Goal: Information Seeking & Learning: Learn about a topic

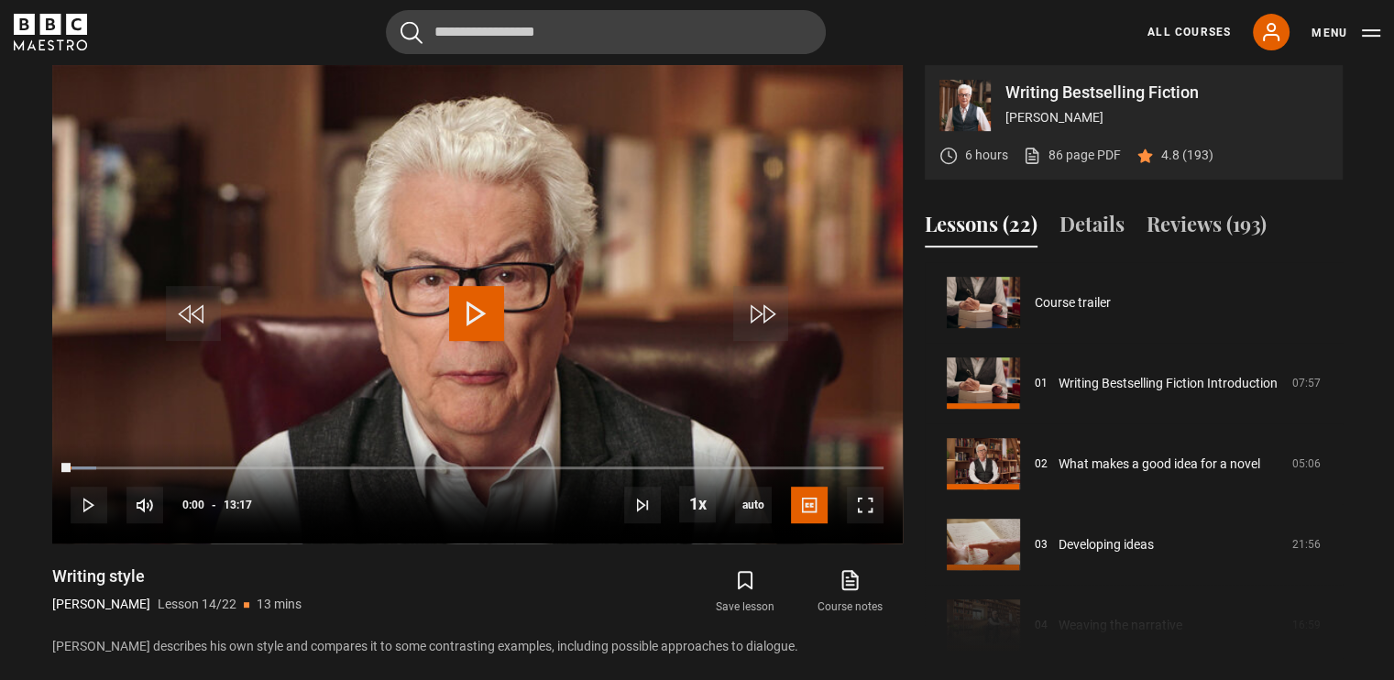
scroll to position [1048, 0]
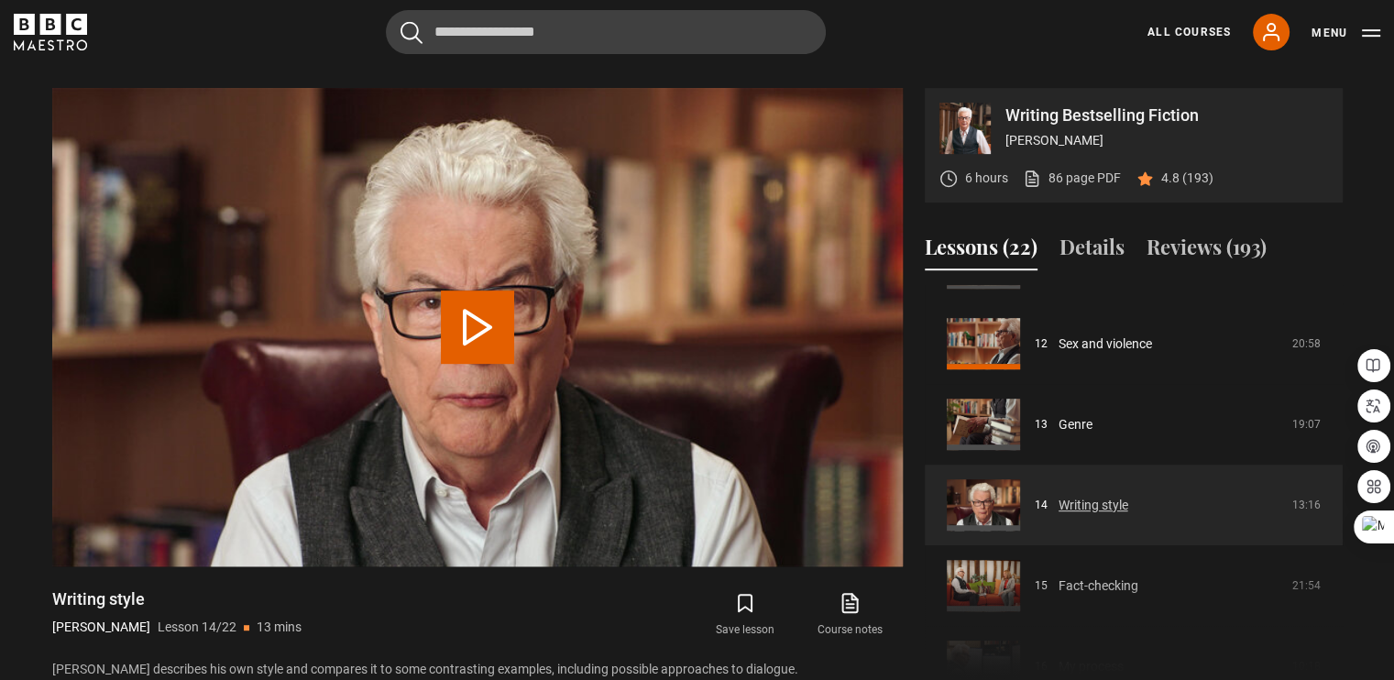
scroll to position [949, 0]
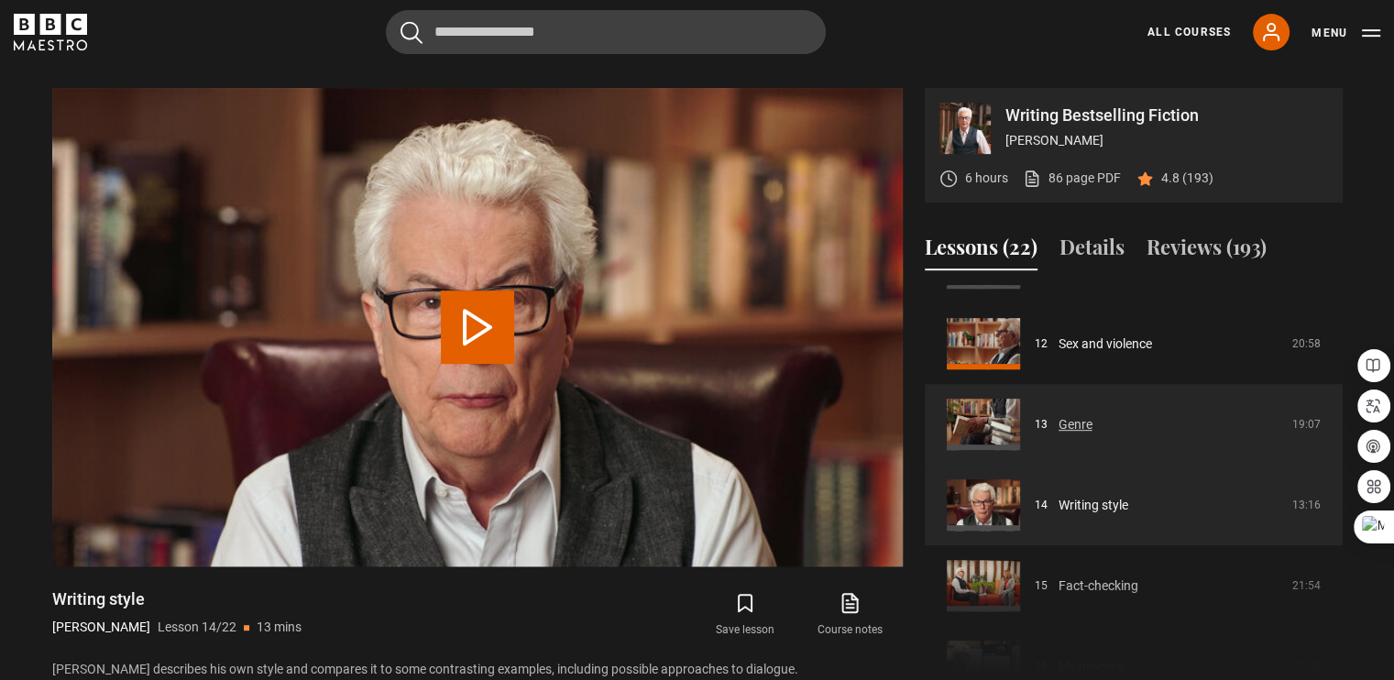
click at [1081, 415] on link "Genre" at bounding box center [1075, 424] width 34 height 19
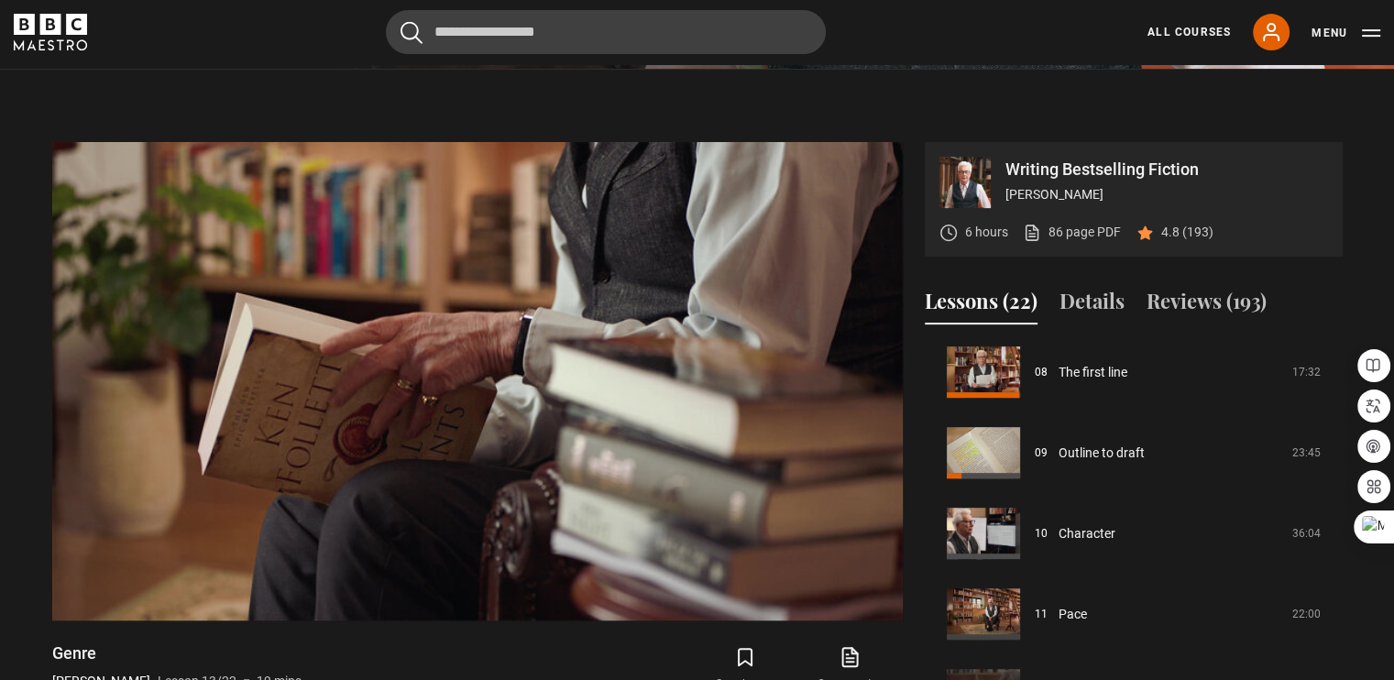
scroll to position [648, 0]
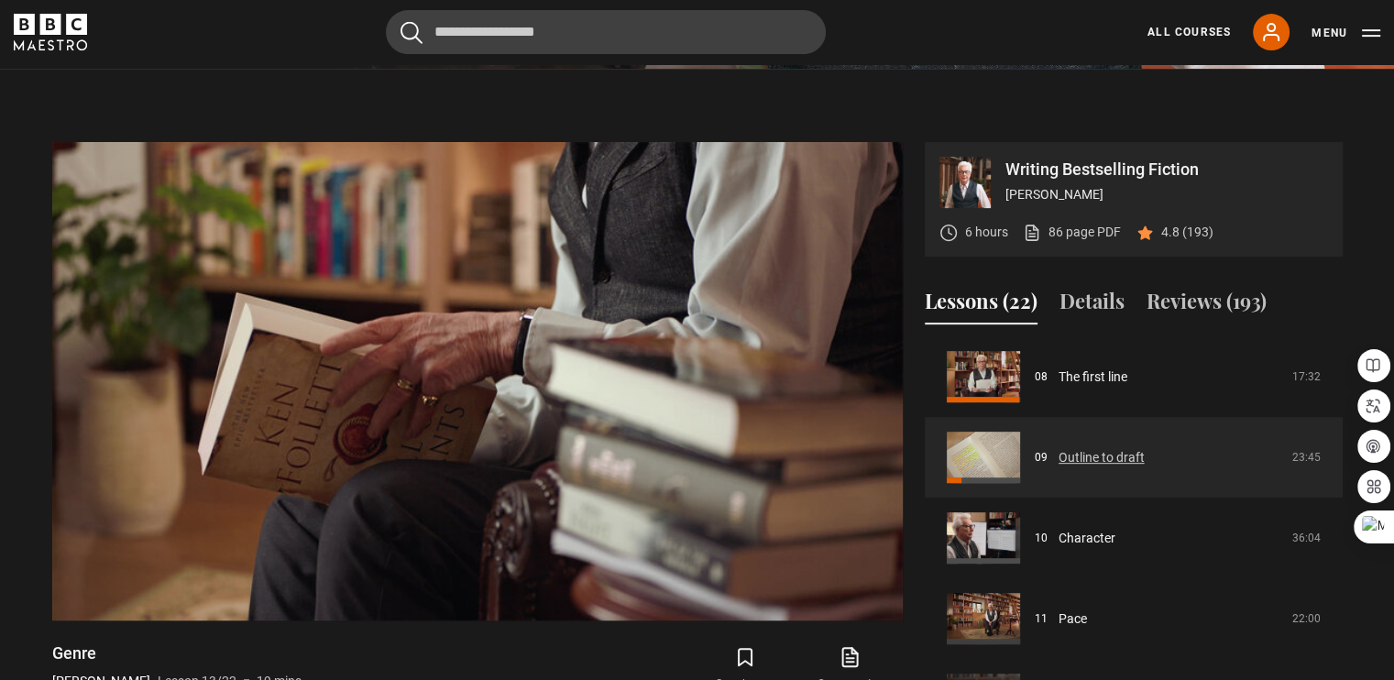
click at [1077, 448] on link "Outline to draft" at bounding box center [1101, 457] width 86 height 19
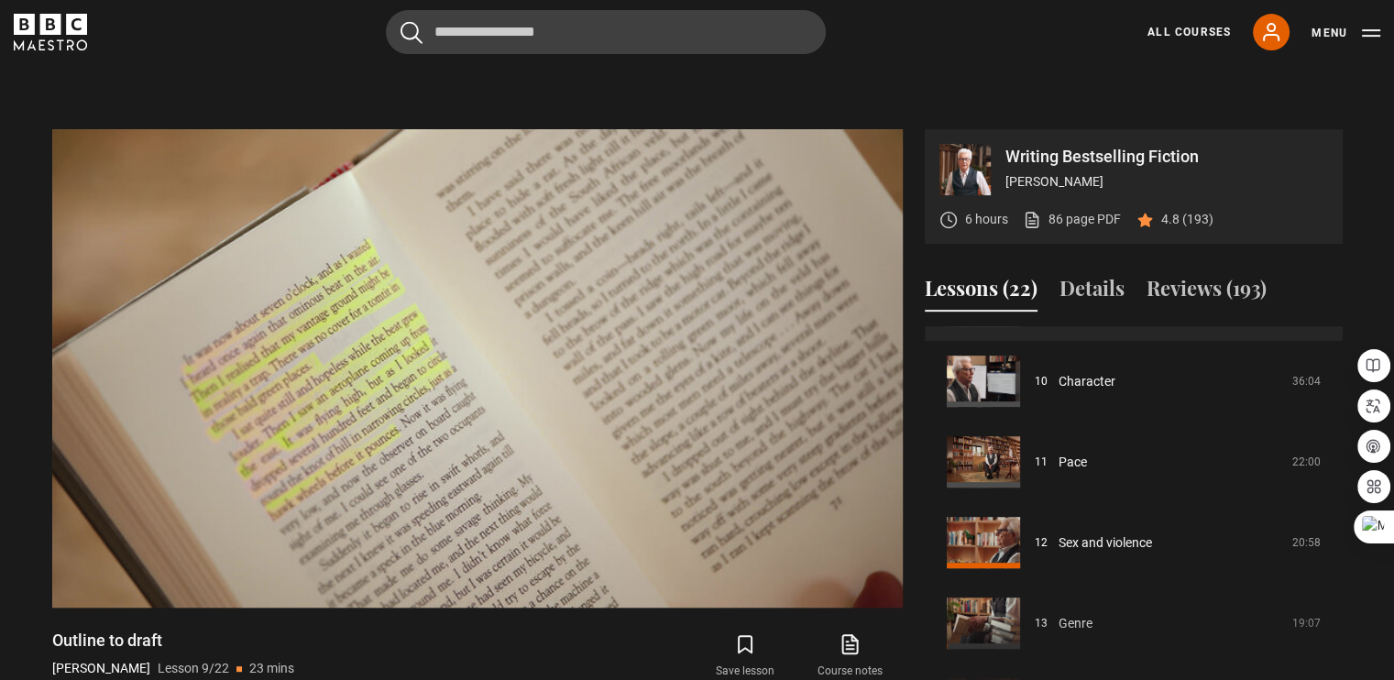
scroll to position [792, 0]
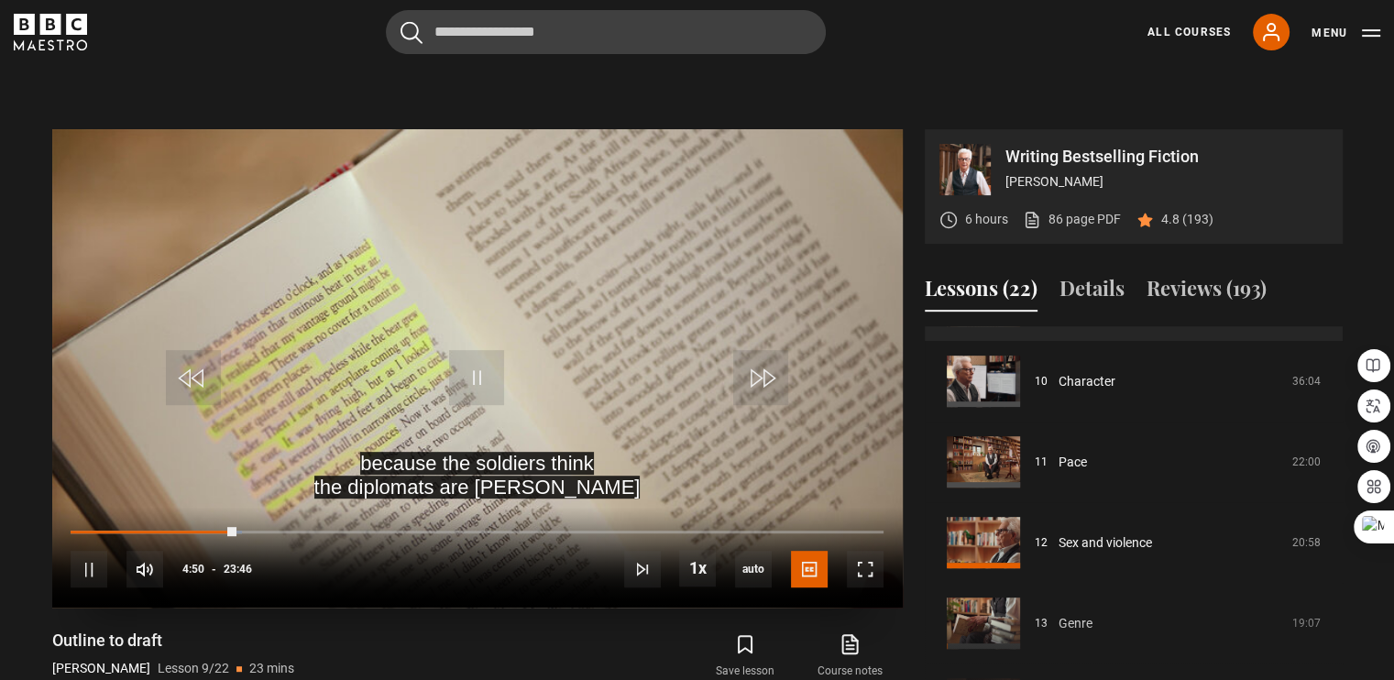
click at [553, 280] on video "Video Player" at bounding box center [477, 368] width 850 height 478
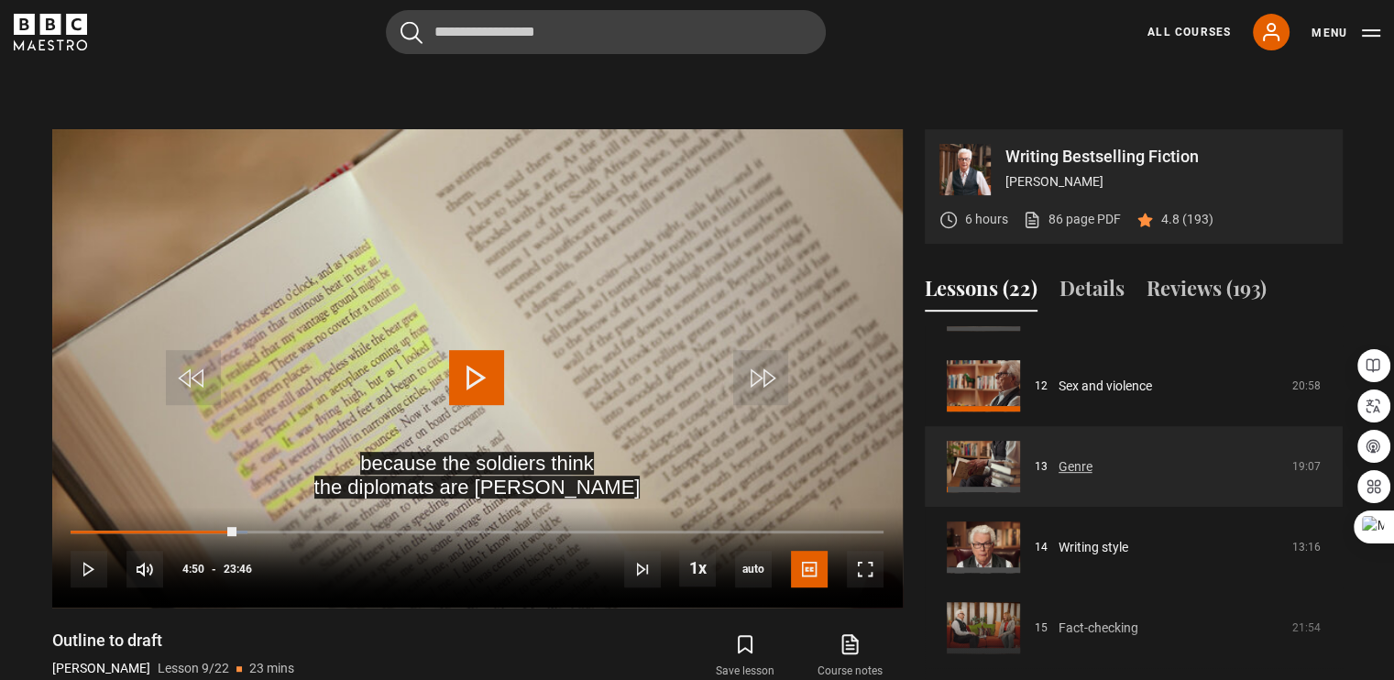
scroll to position [948, 0]
click at [1058, 457] on link "Genre" at bounding box center [1075, 466] width 34 height 19
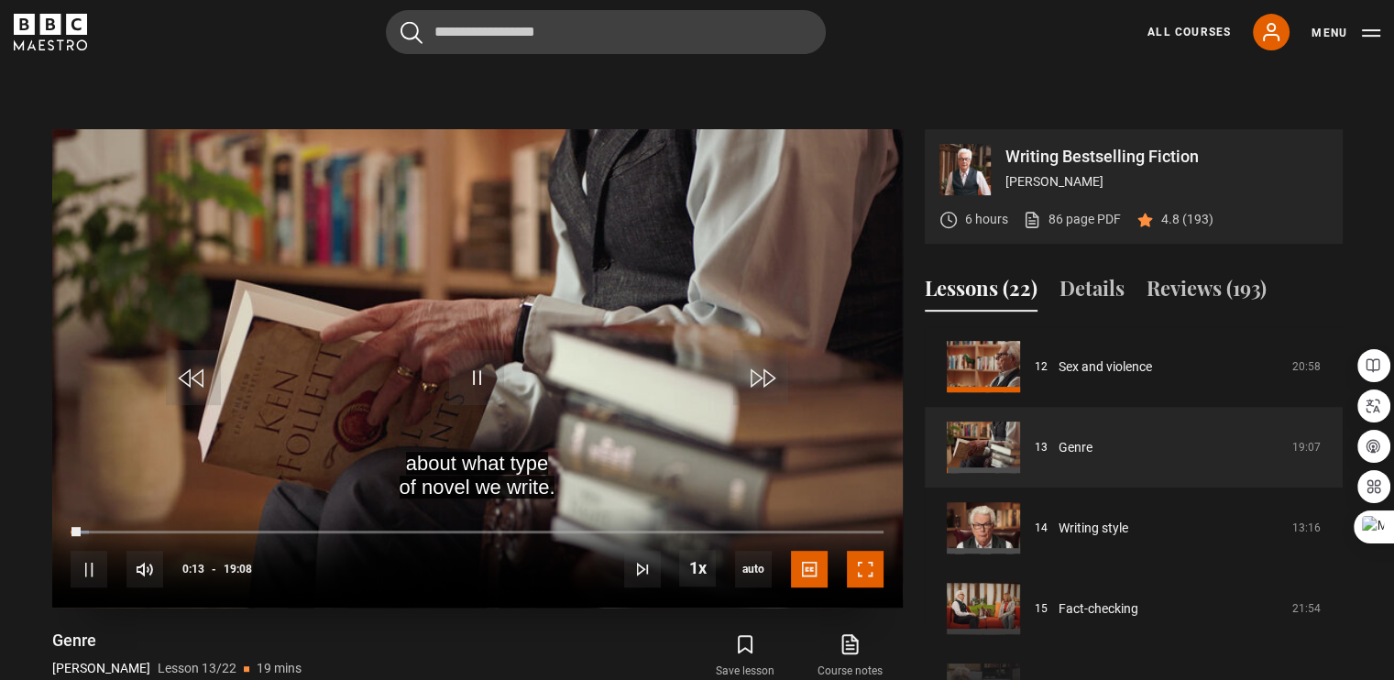
click at [868, 551] on span "Video Player" at bounding box center [865, 569] width 37 height 37
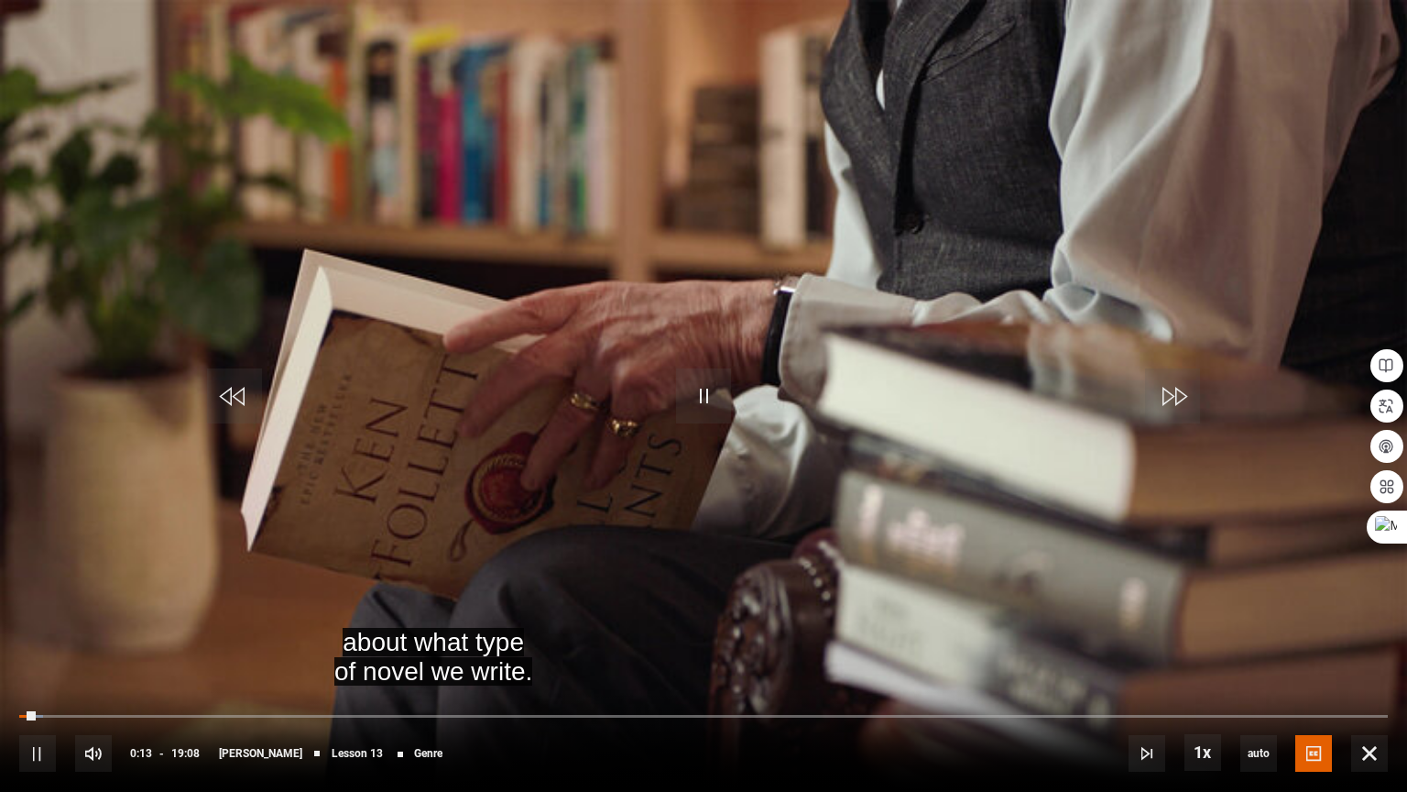
click at [868, 623] on video "Video Player" at bounding box center [703, 396] width 1407 height 792
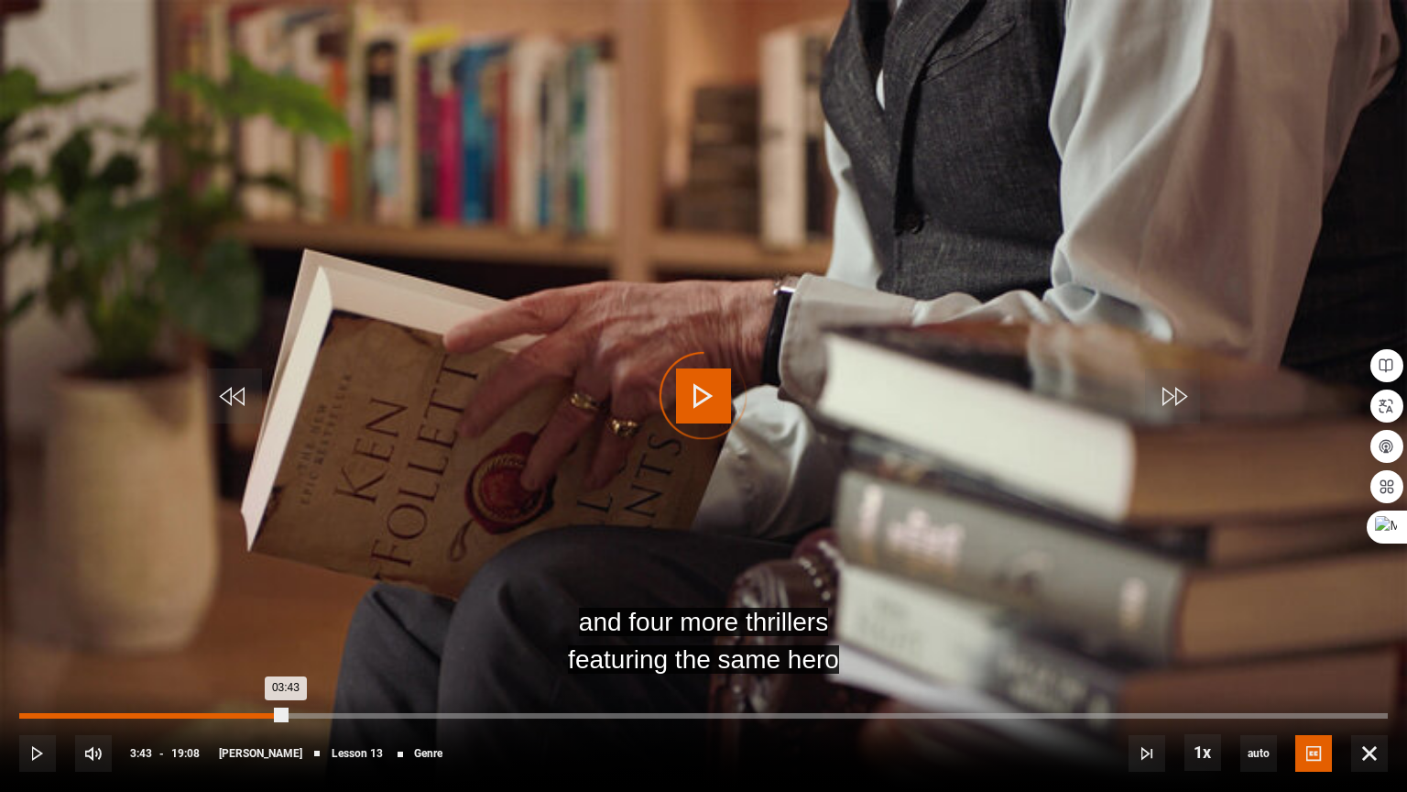
click at [286, 679] on div "Loaded : 3.48% 03:43 03:43" at bounding box center [703, 715] width 1369 height 5
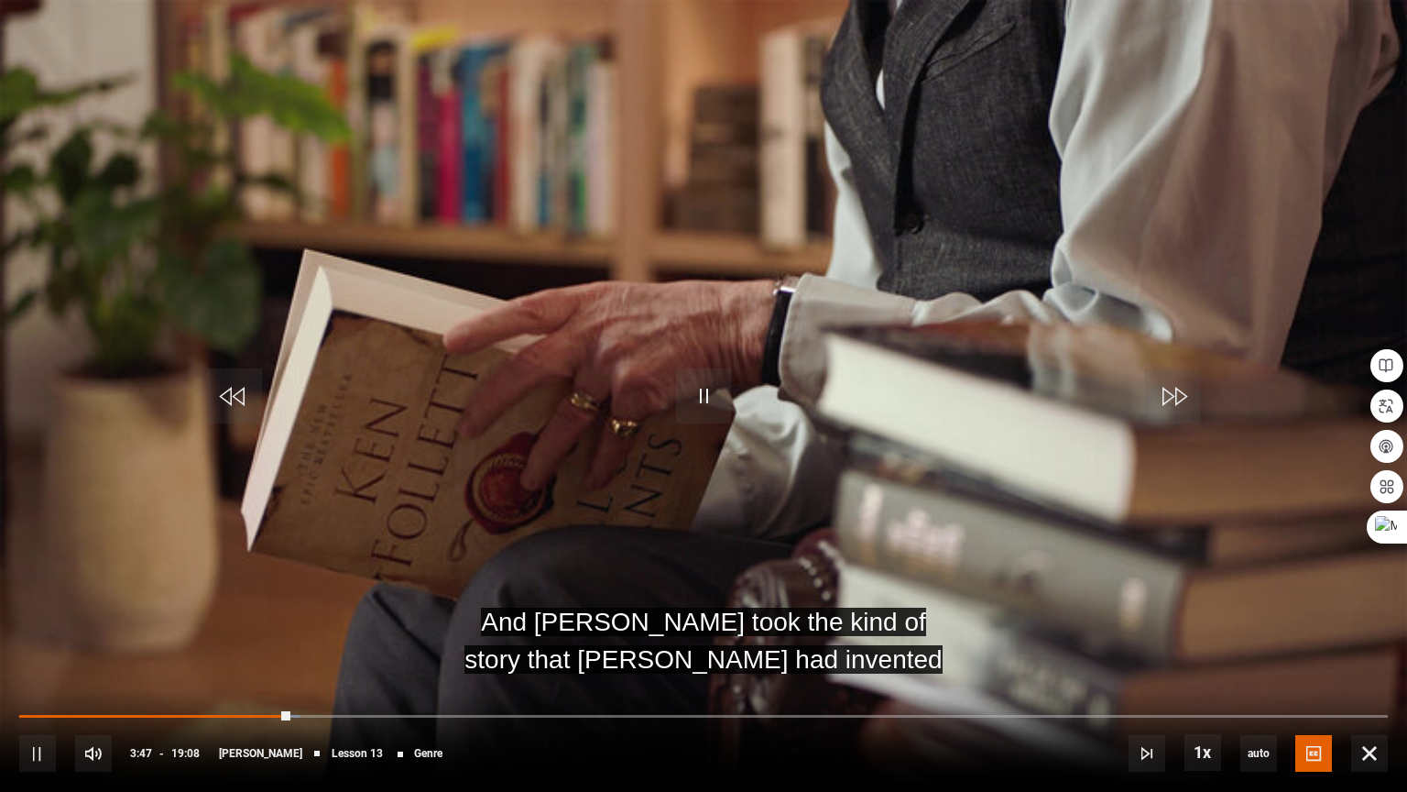
click at [768, 679] on div "10s Skip Back 10 seconds Pause 10s Skip Forward 10 seconds Loaded : 20.47% 03:5…" at bounding box center [703, 741] width 1407 height 102
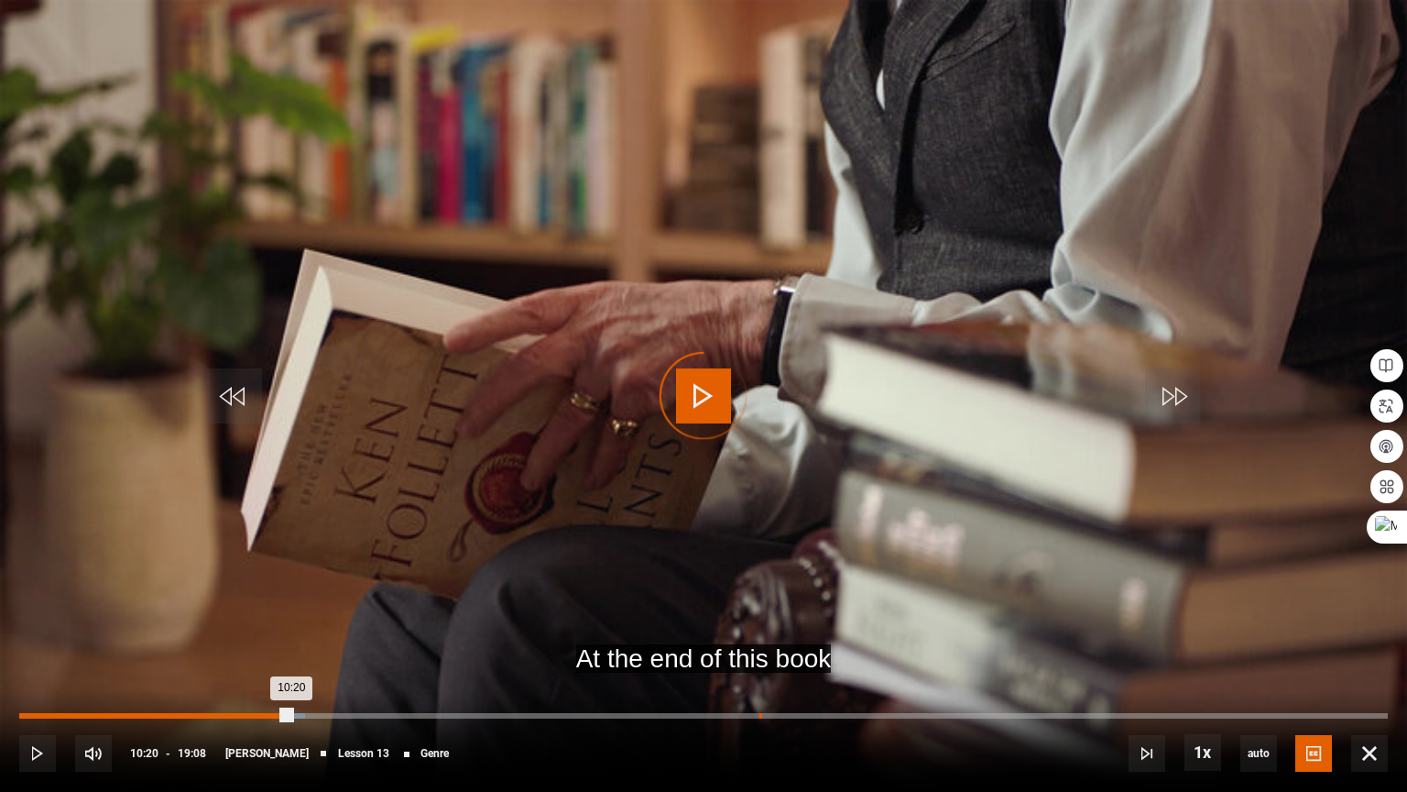
click at [759, 679] on div "Loaded : 20.91% 10:20 10:20" at bounding box center [703, 715] width 1369 height 5
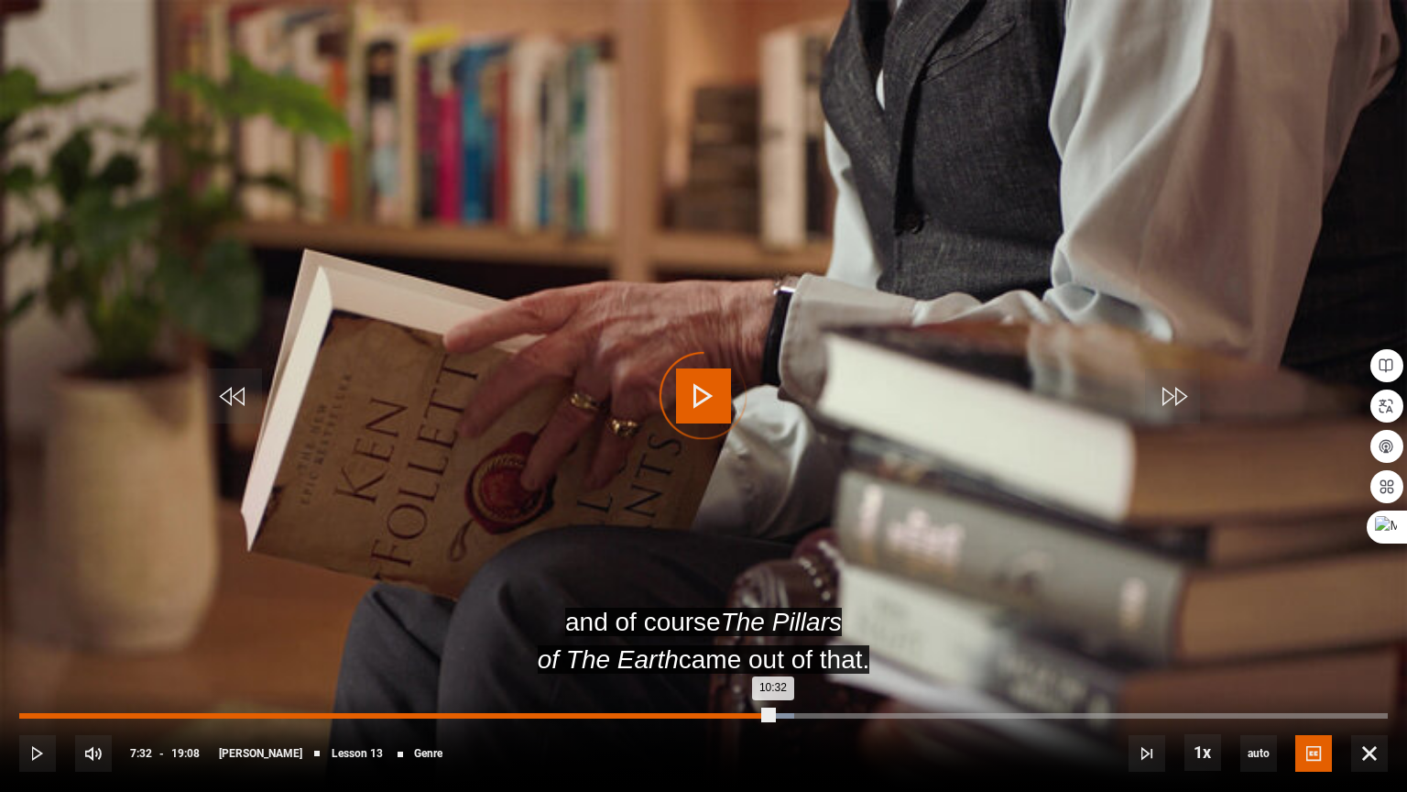
click at [559, 679] on div "07:32" at bounding box center [560, 715] width 3 height 5
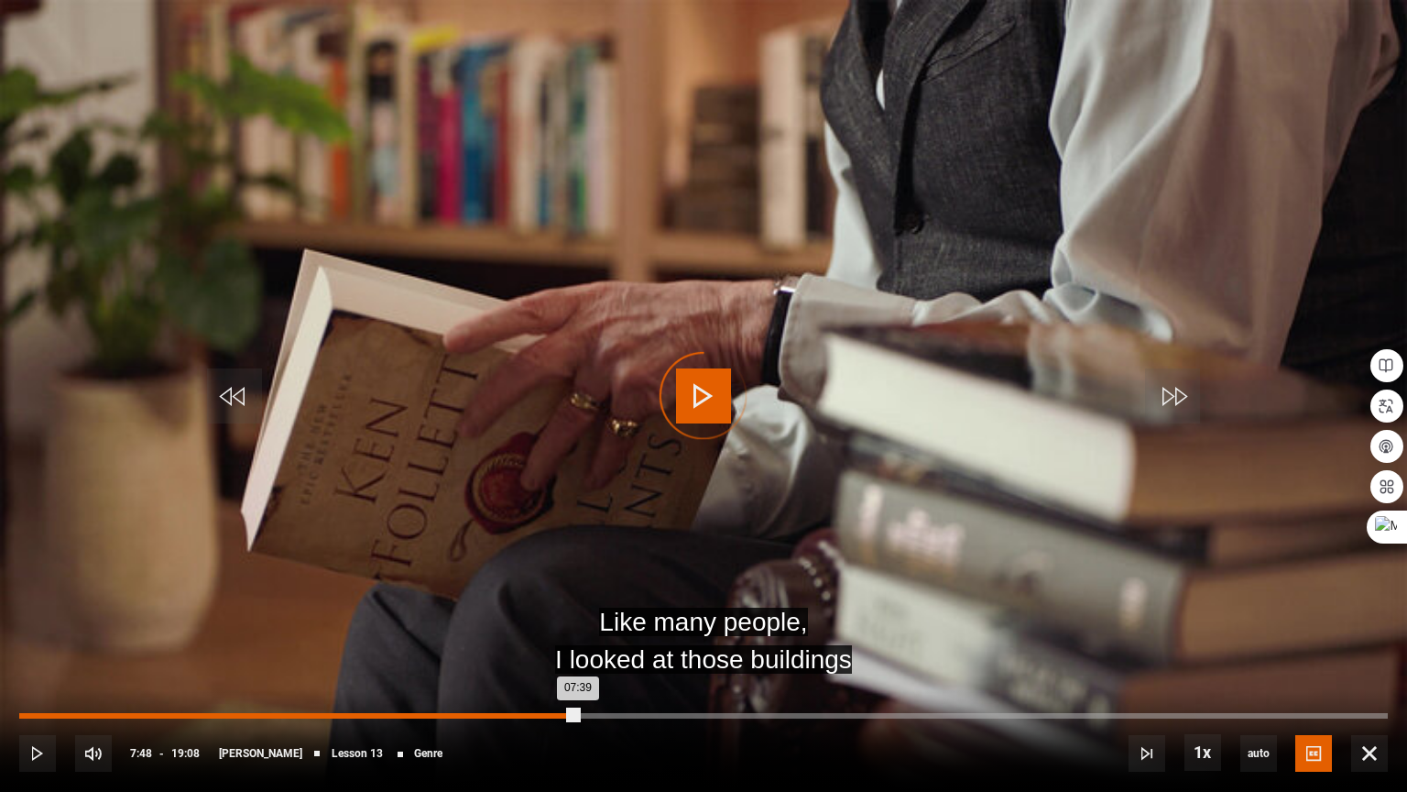
click at [577, 679] on div "Loaded : 40.94% 07:47 07:39" at bounding box center [703, 715] width 1369 height 5
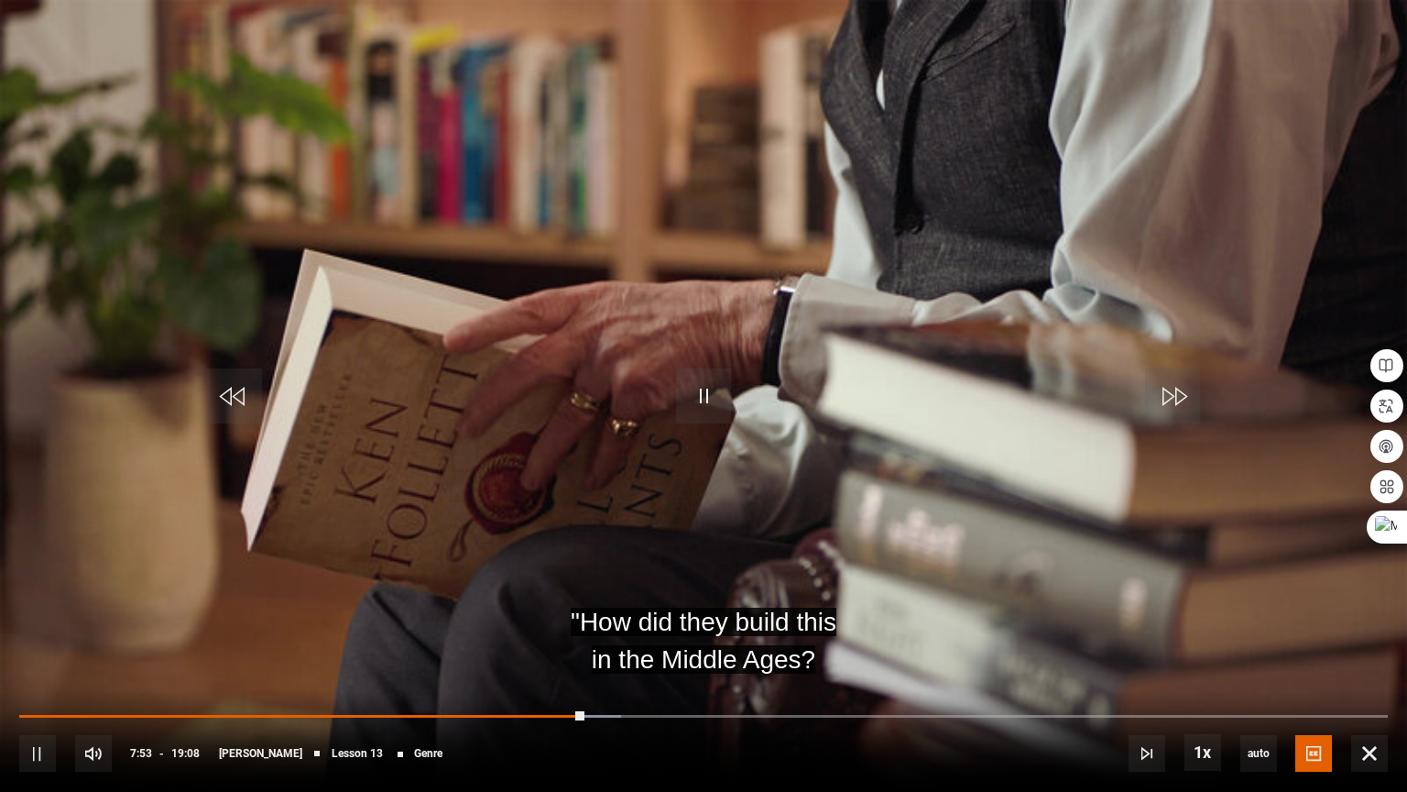
click at [935, 679] on div "10s Skip Back 10 seconds Pause 10s Skip Forward 10 seconds Loaded : 43.99% 12:4…" at bounding box center [703, 741] width 1407 height 102
click at [935, 679] on div "10s Skip Back 10 seconds Pause 10s Skip Forward 10 seconds Loaded : 44.86% 12:4…" at bounding box center [703, 741] width 1407 height 102
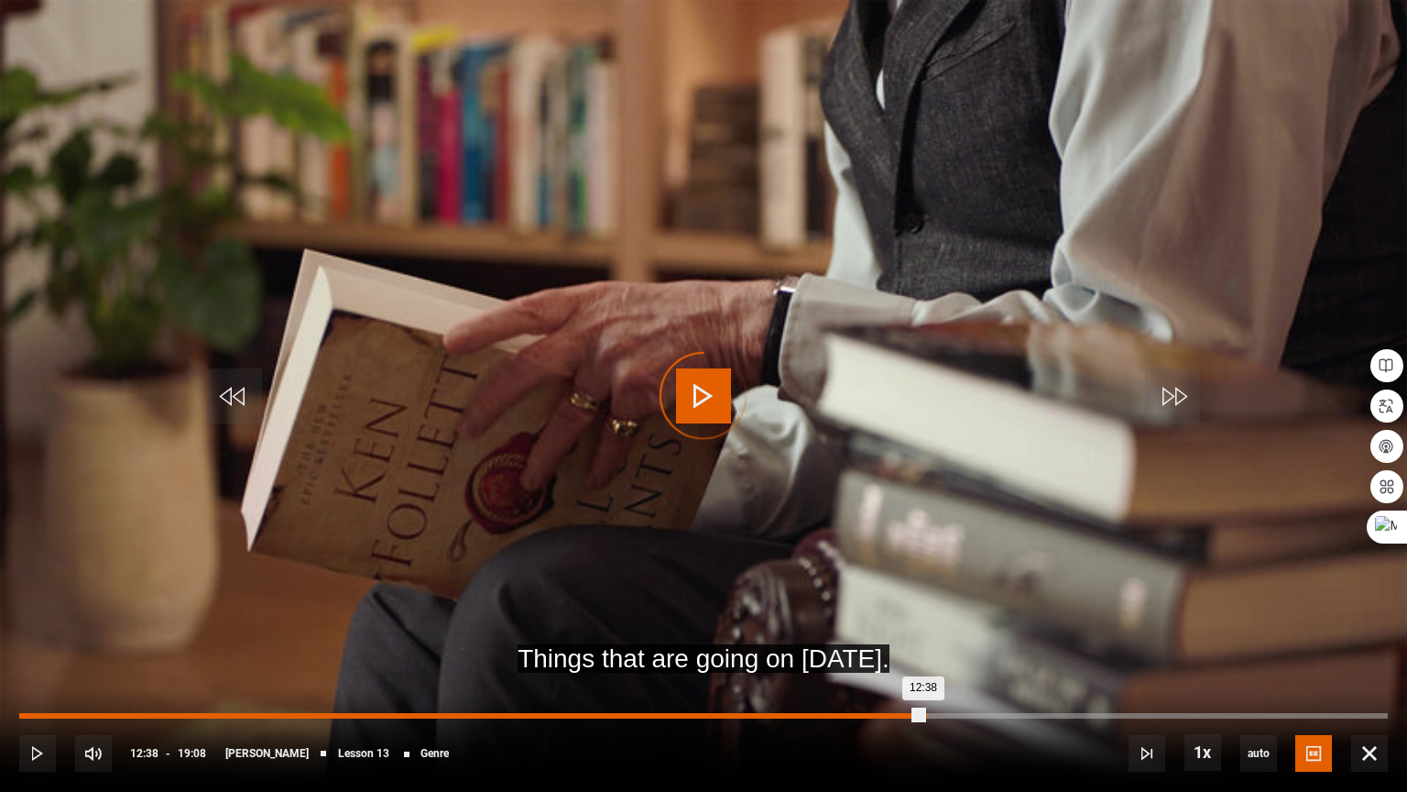
click at [924, 679] on div "Loaded : 45.73% 12:39 12:38" at bounding box center [703, 715] width 1369 height 5
click at [945, 679] on div "12:56" at bounding box center [946, 715] width 3 height 5
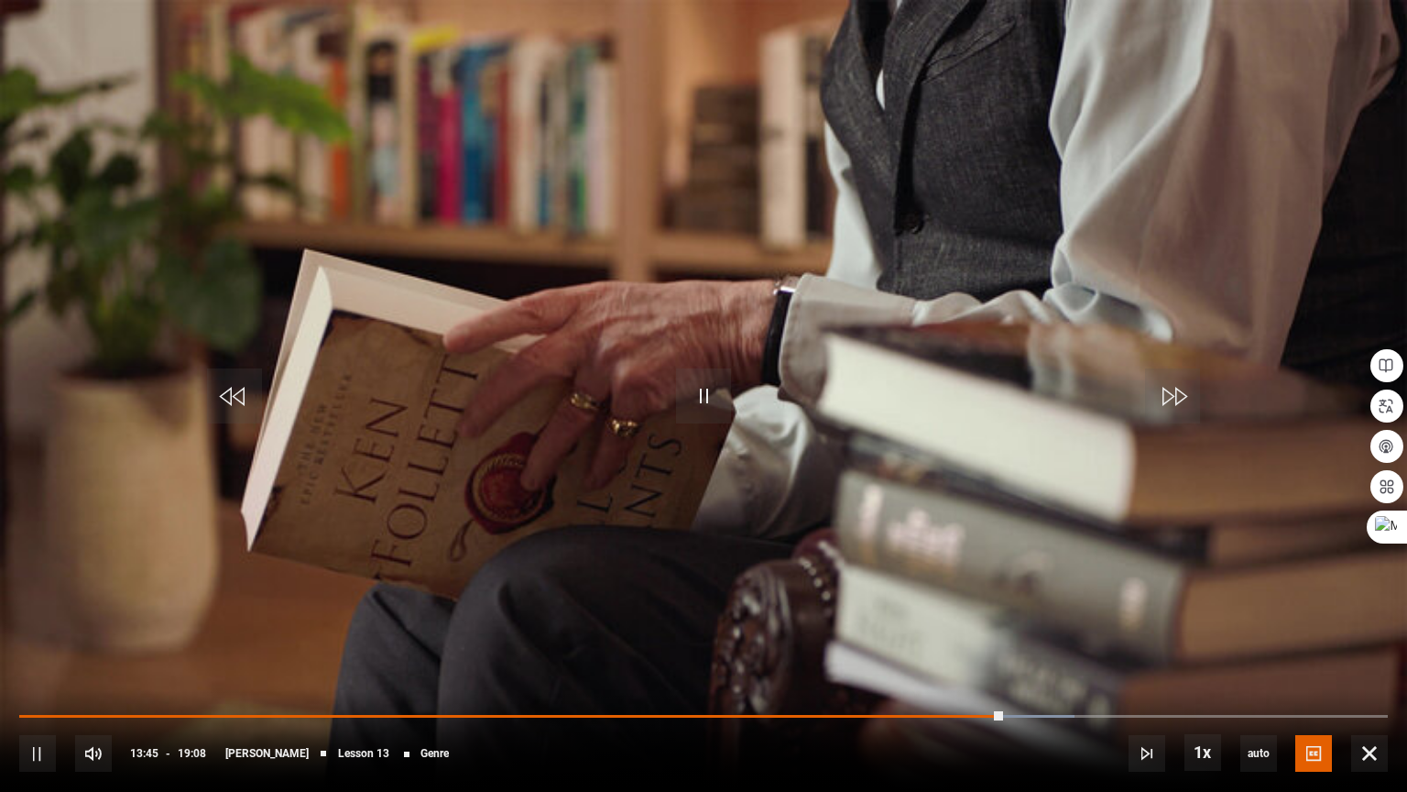
click at [809, 597] on video "Video Player" at bounding box center [703, 396] width 1407 height 792
click at [706, 400] on span "Video Player" at bounding box center [703, 395] width 55 height 55
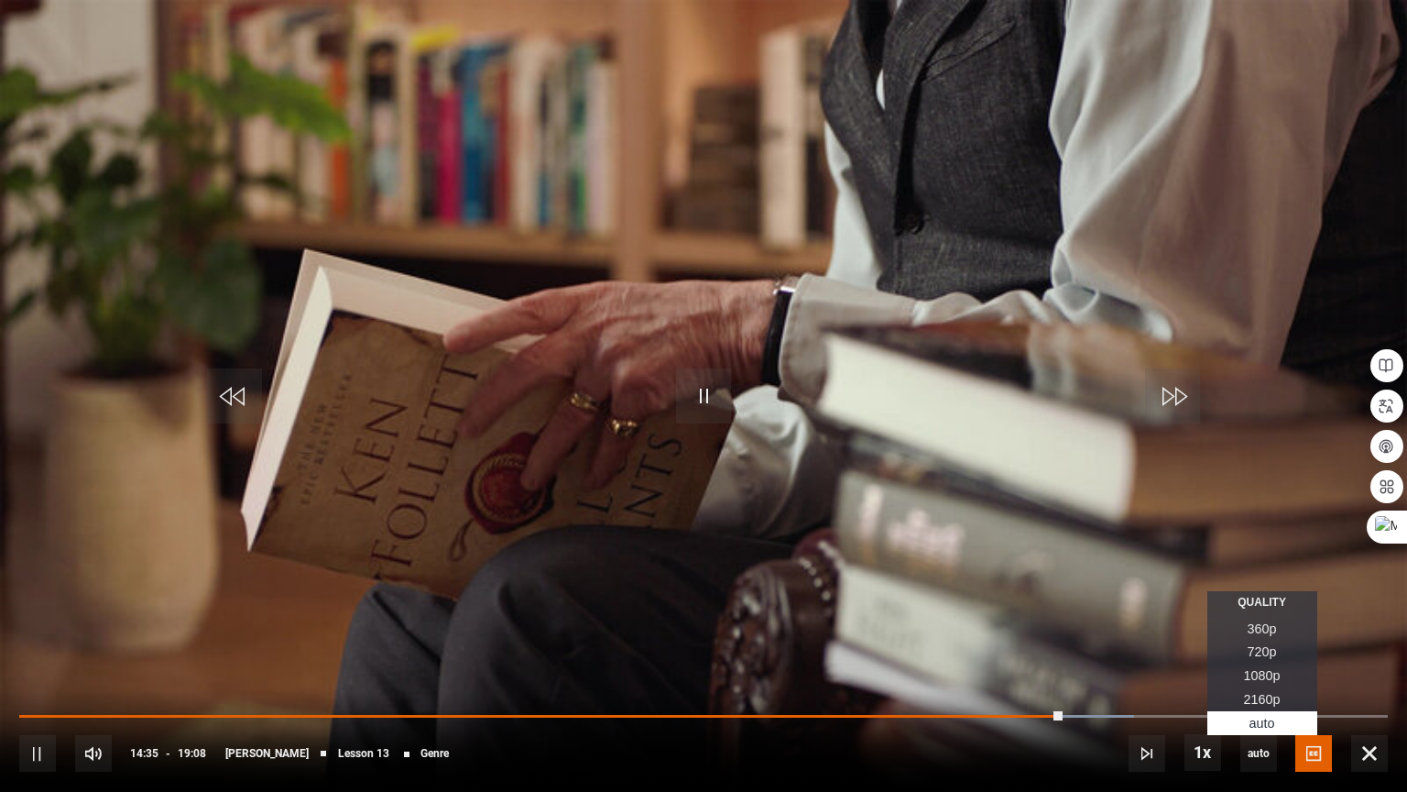
click at [1275, 656] on span "720p" at bounding box center [1262, 651] width 29 height 15
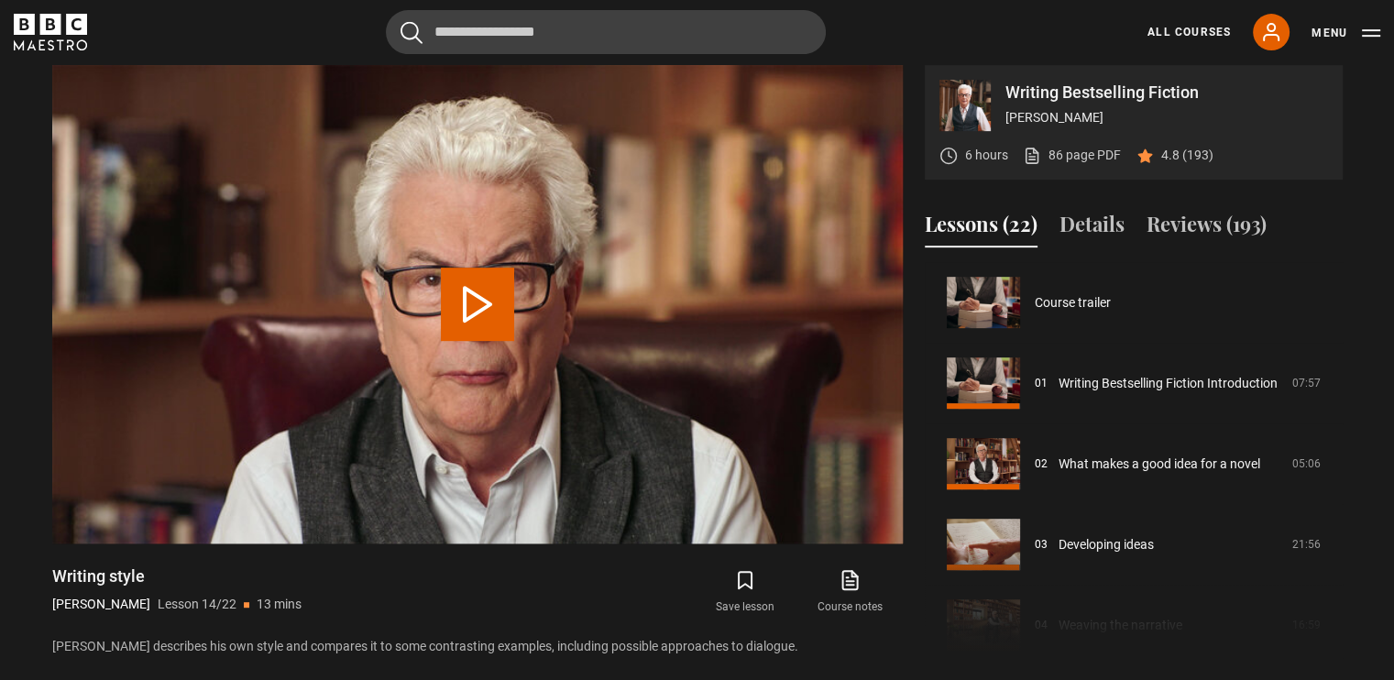
scroll to position [1048, 0]
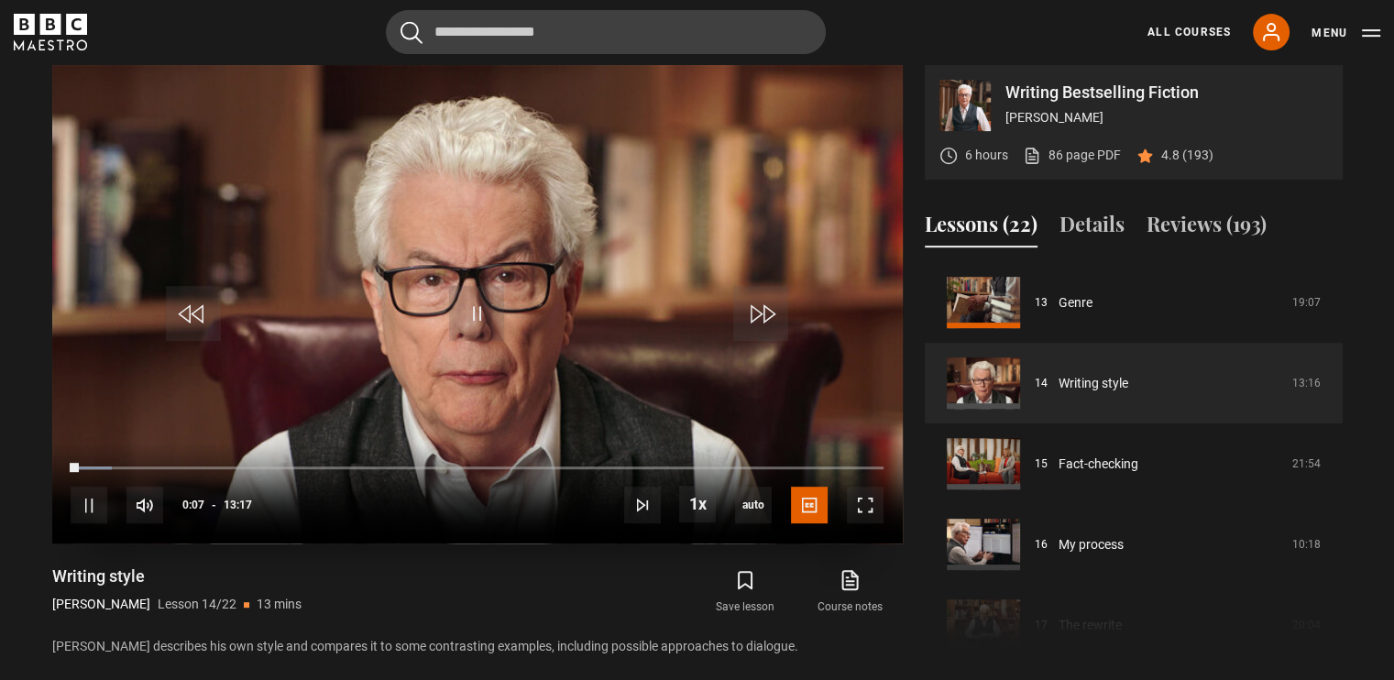
click at [578, 334] on video "Video Player" at bounding box center [477, 304] width 850 height 478
click at [870, 487] on span "Video Player" at bounding box center [865, 505] width 37 height 37
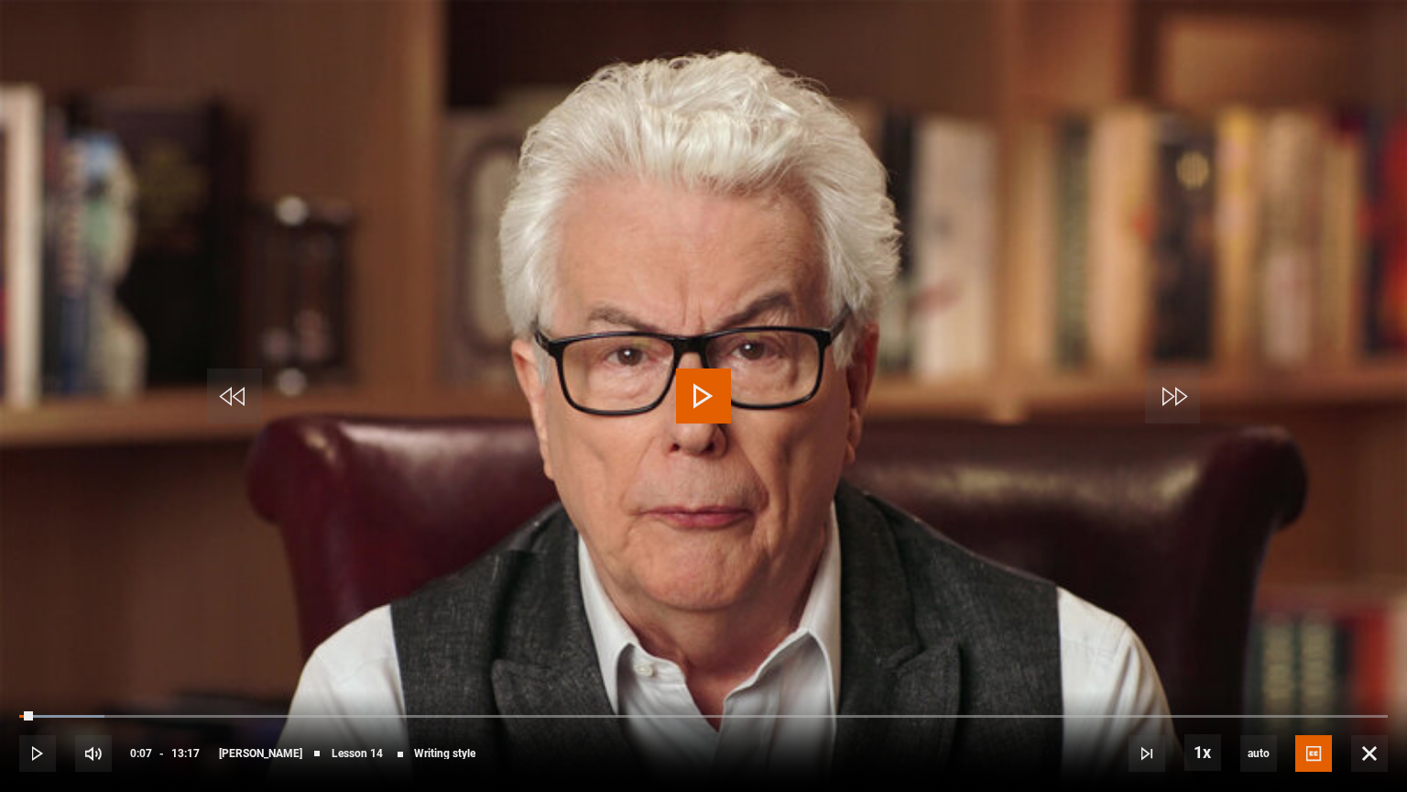
click at [755, 474] on video "Video Player" at bounding box center [703, 396] width 1407 height 792
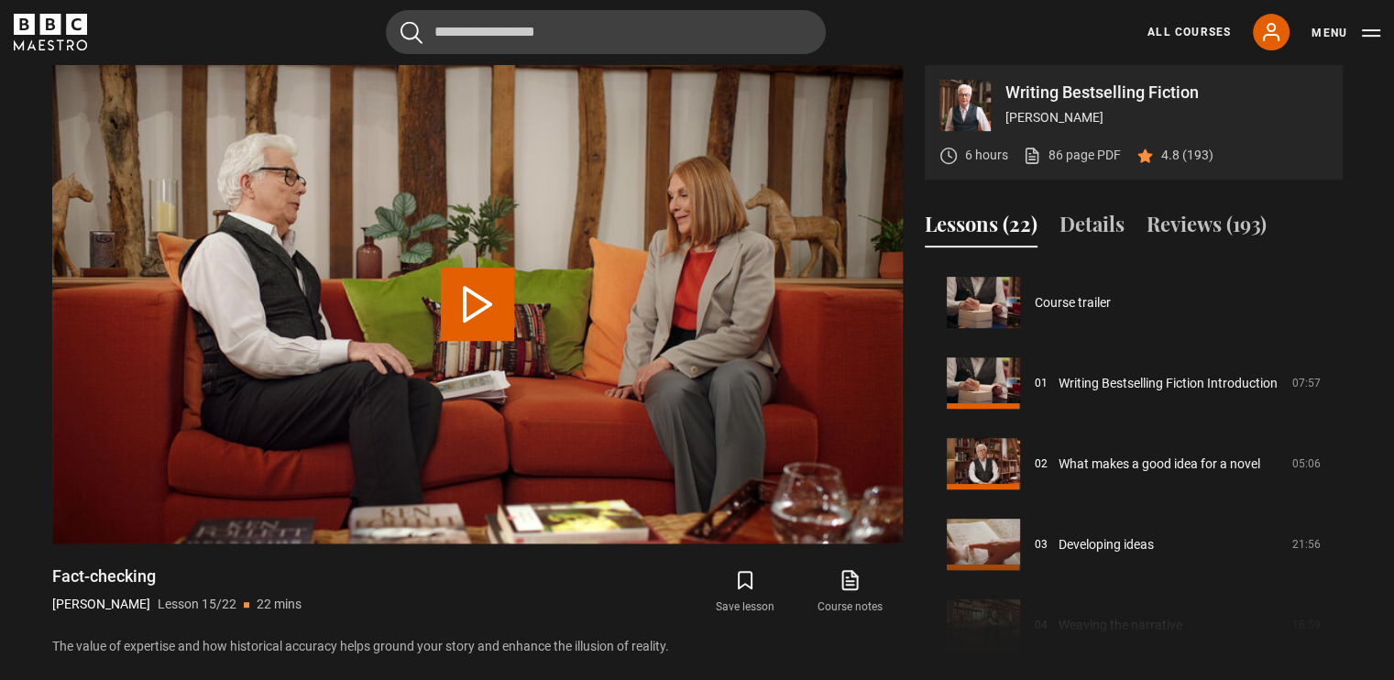
scroll to position [1129, 0]
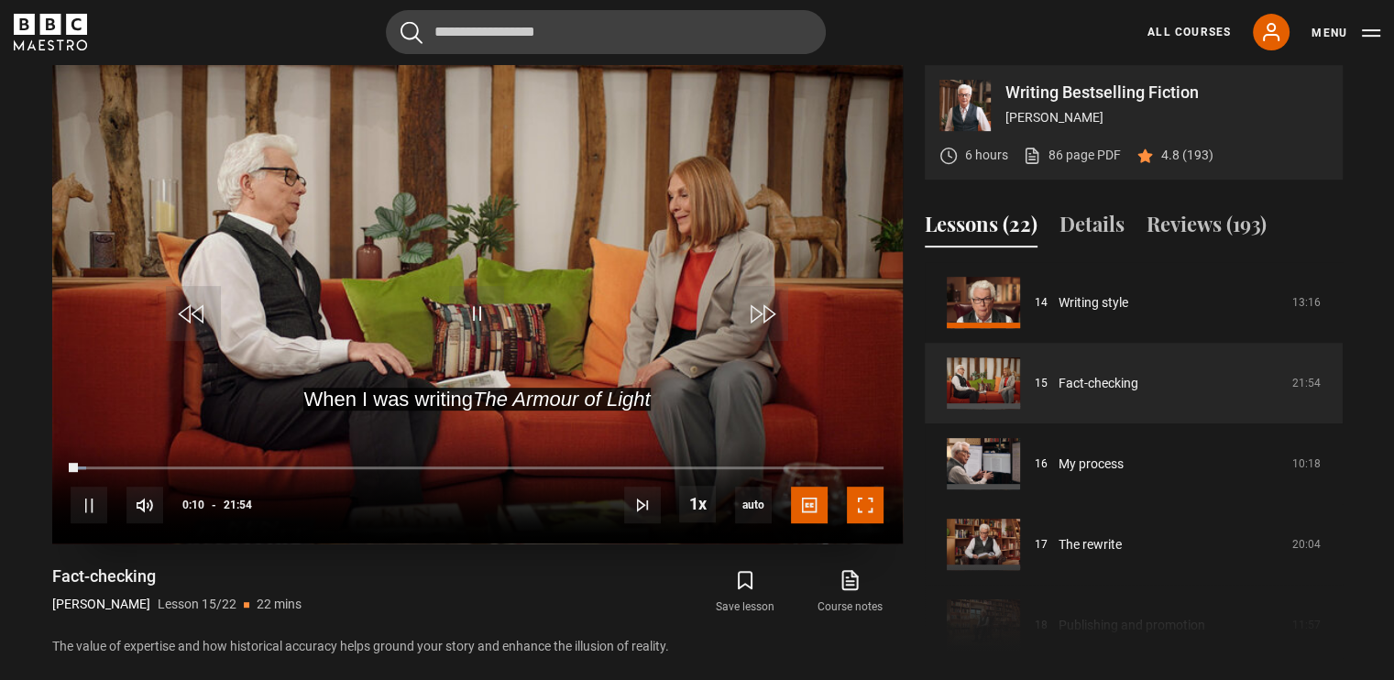
click at [860, 487] on span "Video Player" at bounding box center [865, 505] width 37 height 37
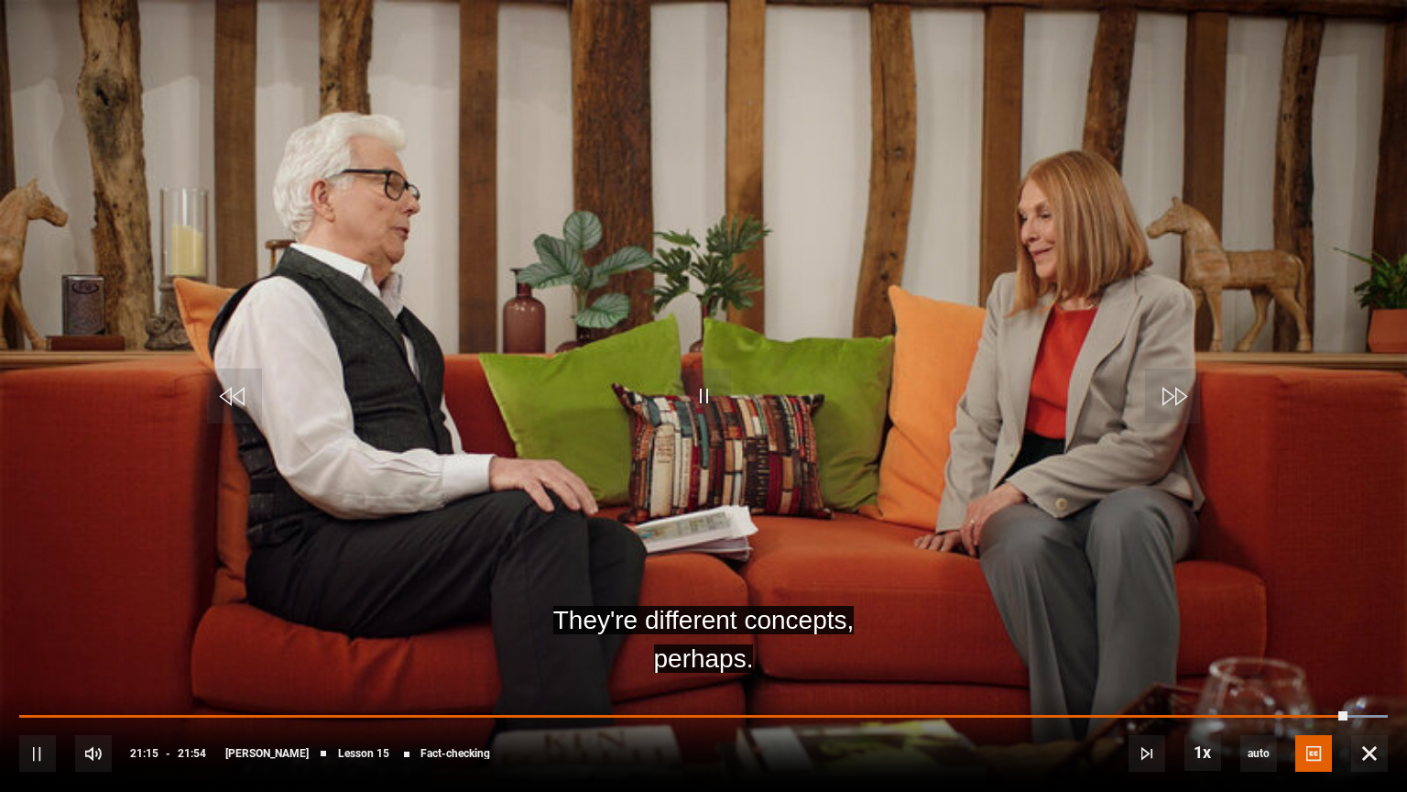
click at [791, 436] on video "Video Player" at bounding box center [703, 396] width 1407 height 792
click at [754, 476] on video "Video Player" at bounding box center [703, 396] width 1407 height 792
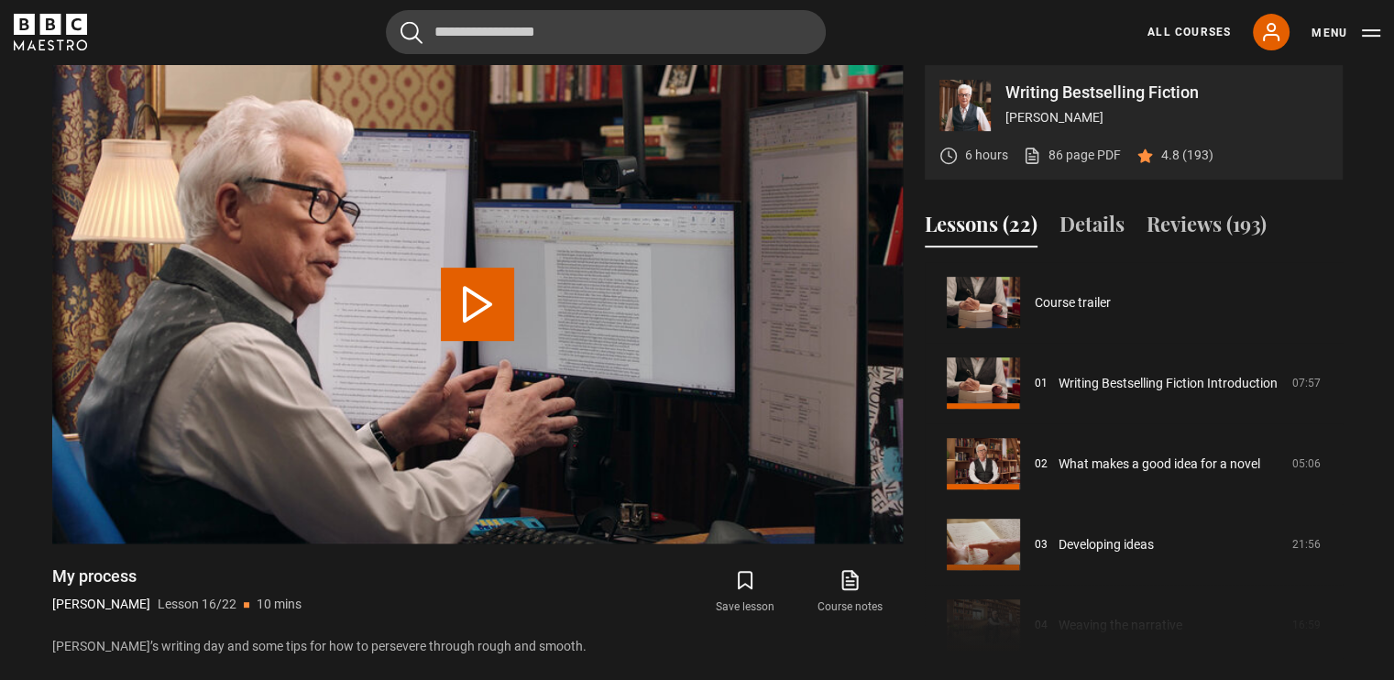
scroll to position [1210, 0]
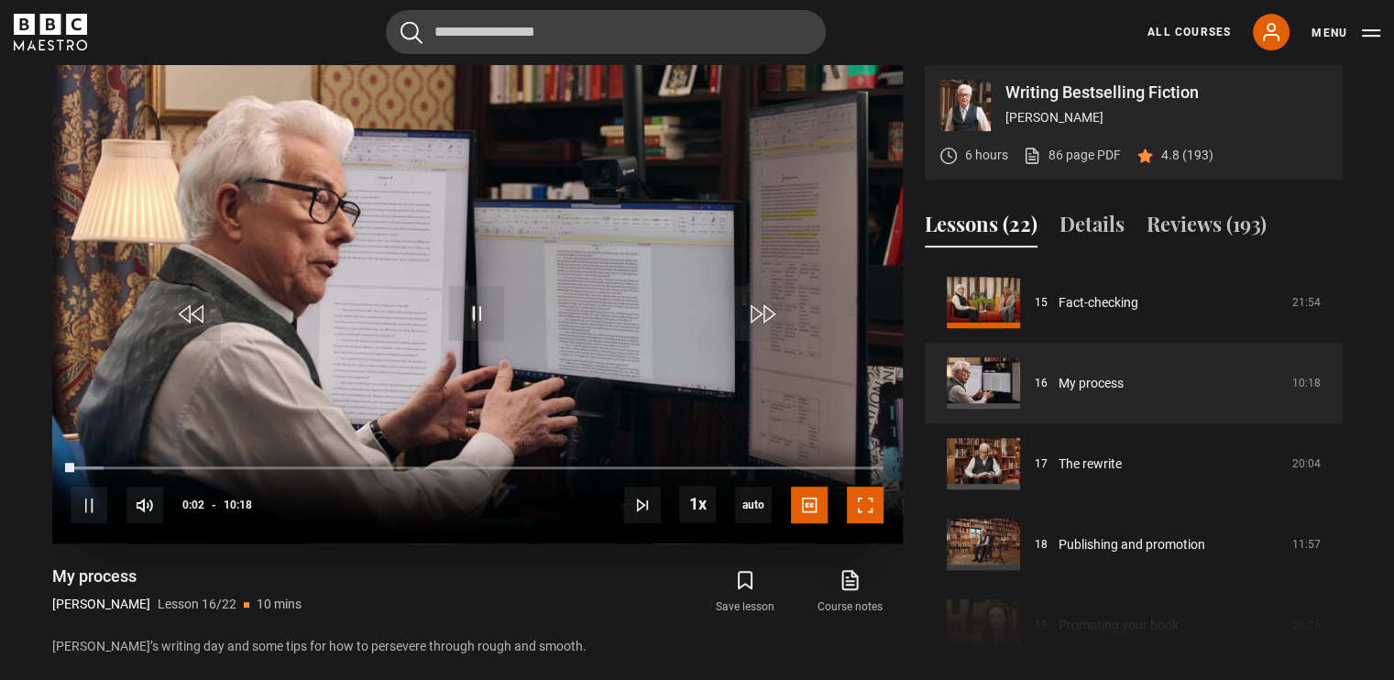
click at [869, 487] on span "Video Player" at bounding box center [865, 505] width 37 height 37
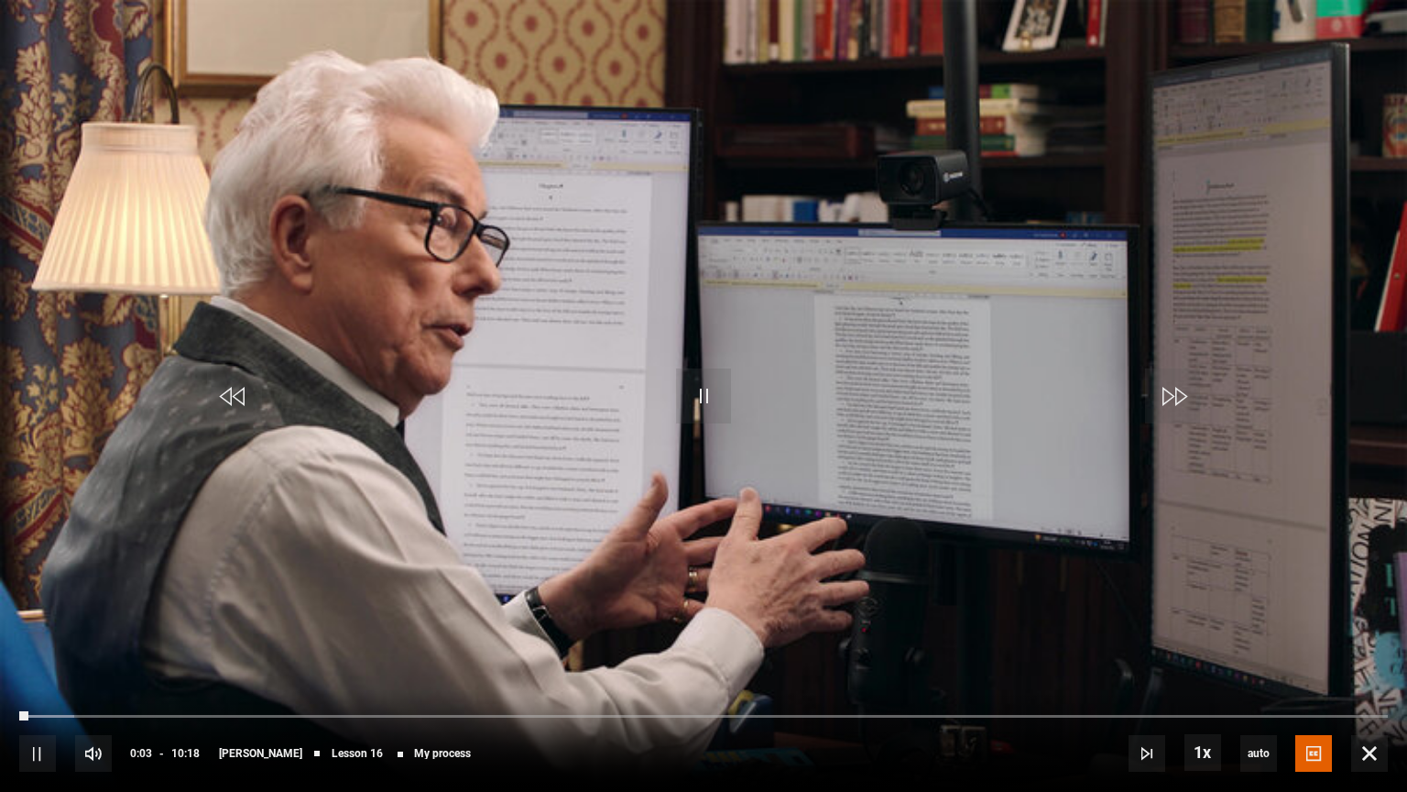
click at [896, 515] on video "Video Player" at bounding box center [703, 396] width 1407 height 792
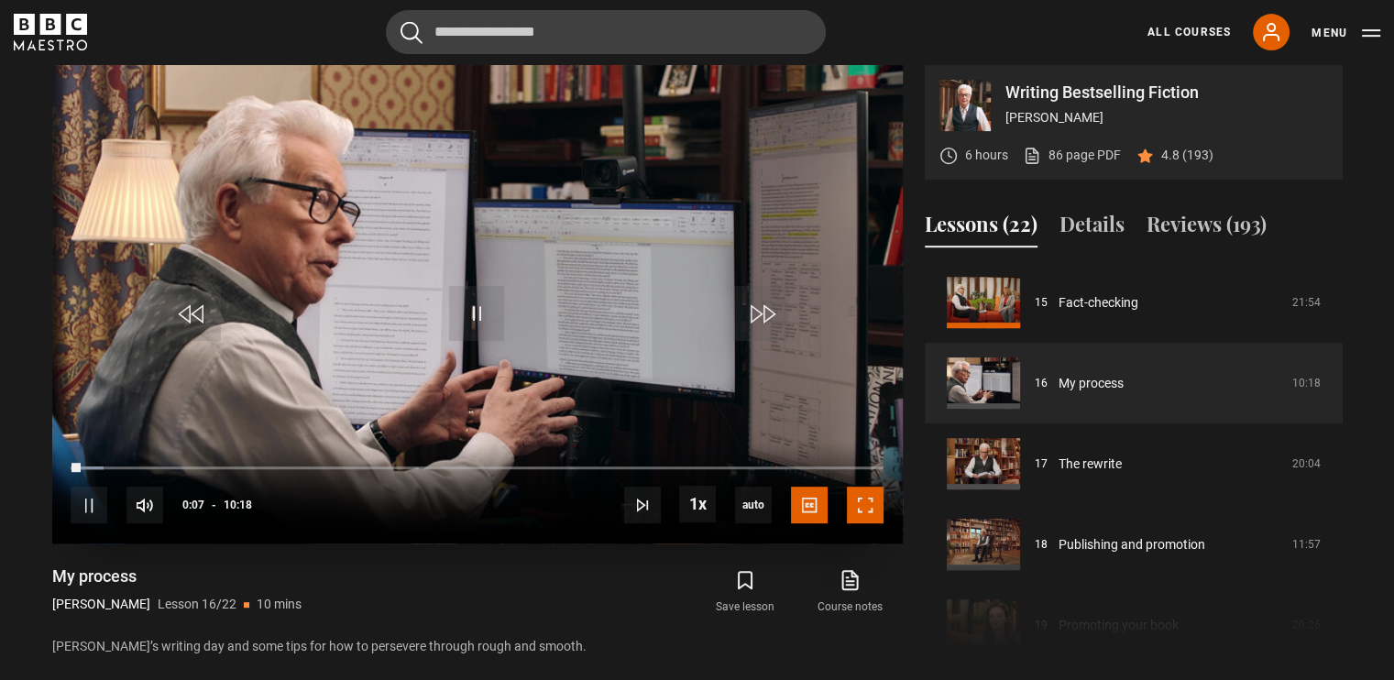
click at [867, 487] on span "Video Player" at bounding box center [865, 505] width 37 height 37
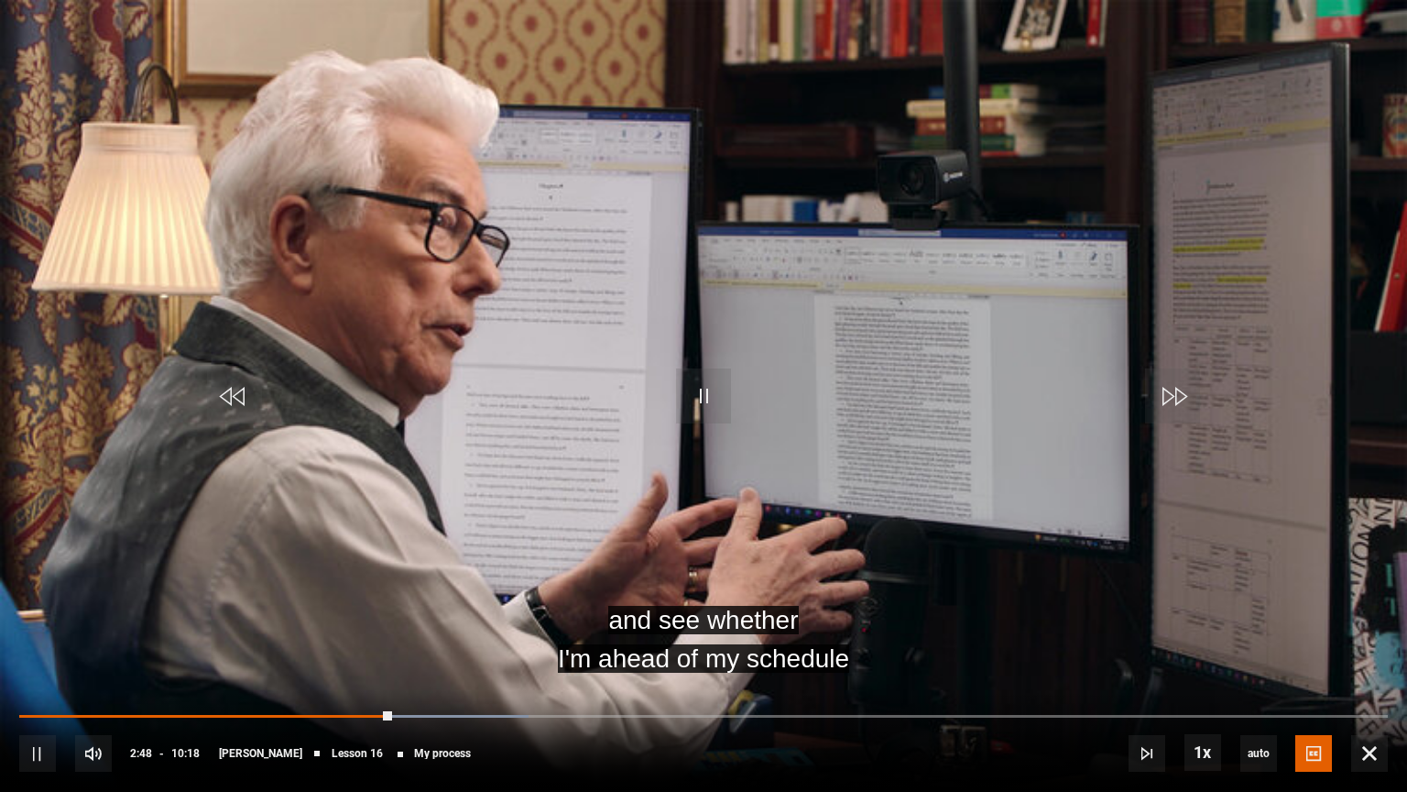
click at [835, 523] on video "Video Player" at bounding box center [703, 396] width 1407 height 792
click at [693, 395] on span "Video Player" at bounding box center [703, 395] width 55 height 55
click at [839, 547] on video "Video Player" at bounding box center [703, 396] width 1407 height 792
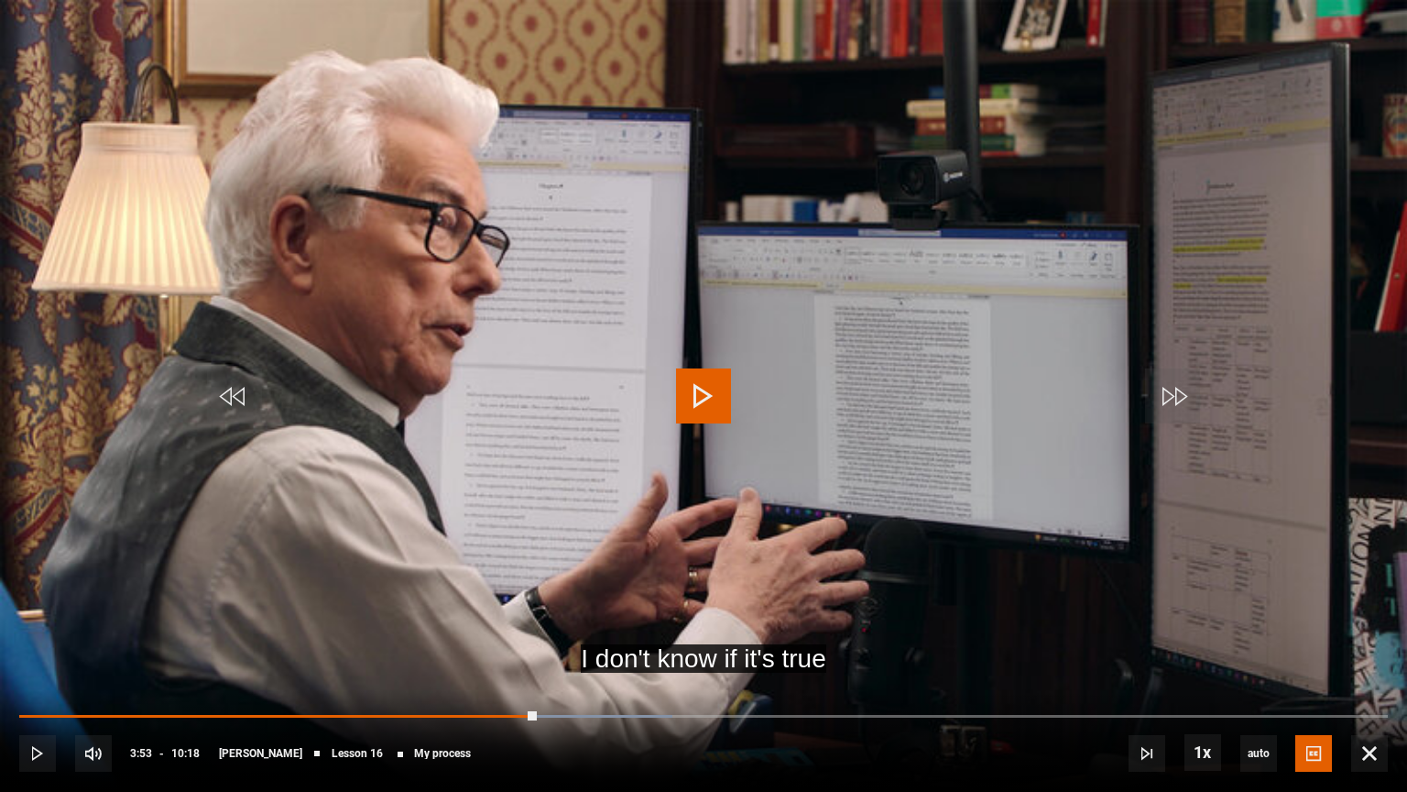
click at [729, 484] on video "Video Player" at bounding box center [703, 396] width 1407 height 792
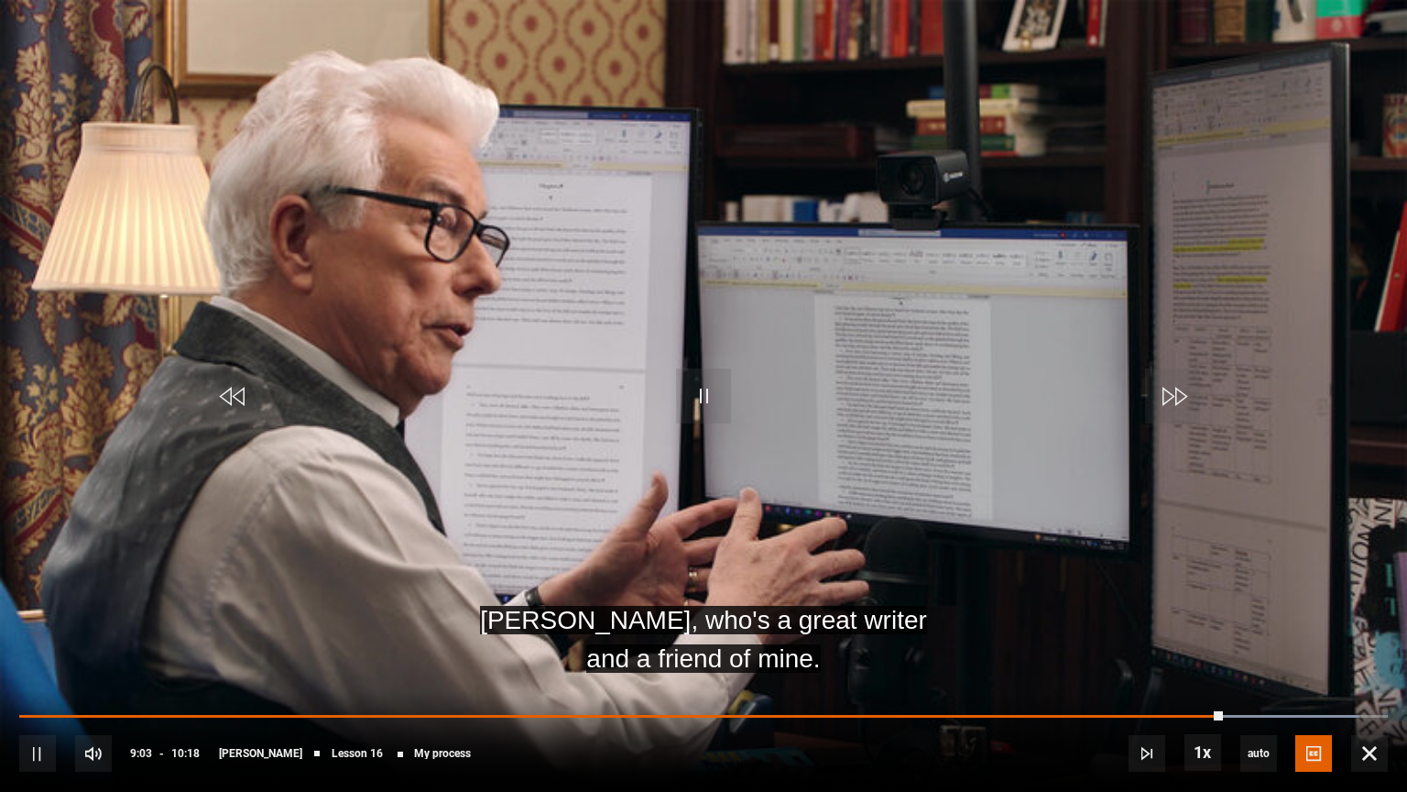
click at [605, 534] on video "Video Player" at bounding box center [703, 396] width 1407 height 792
click at [364, 544] on video "Video Player" at bounding box center [703, 396] width 1407 height 792
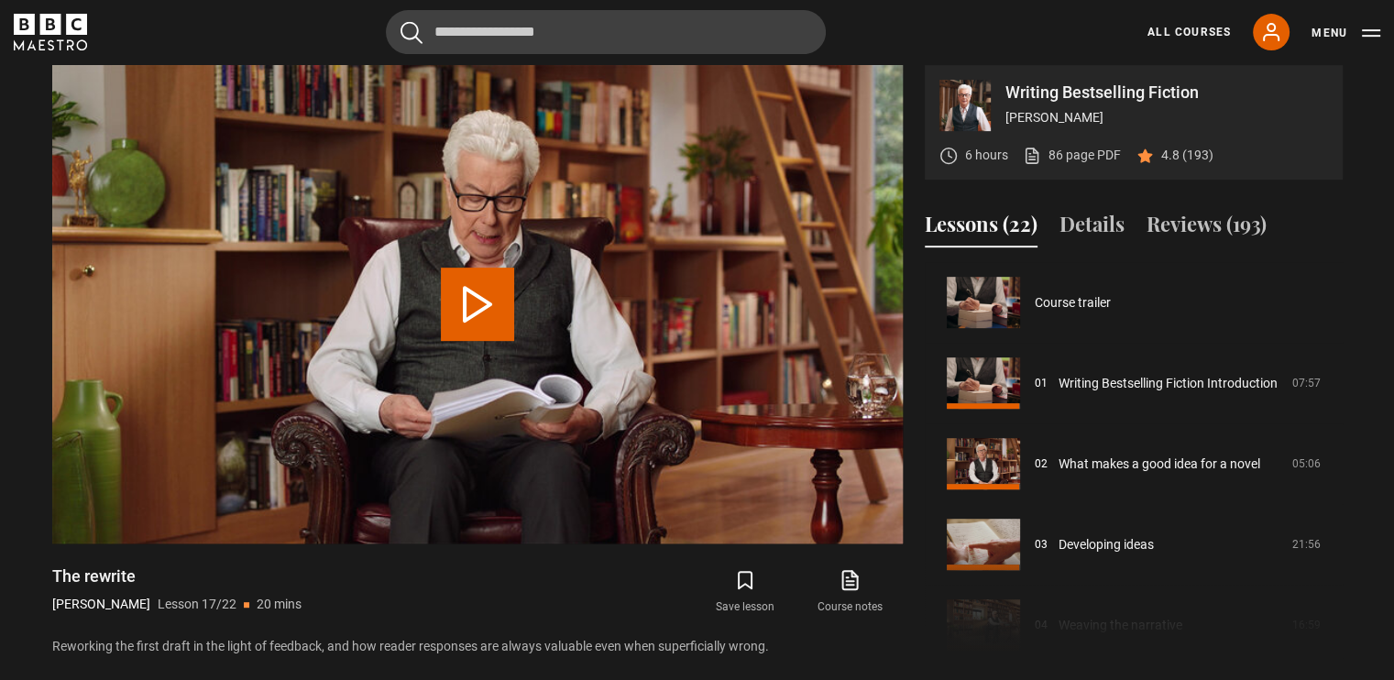
scroll to position [1290, 0]
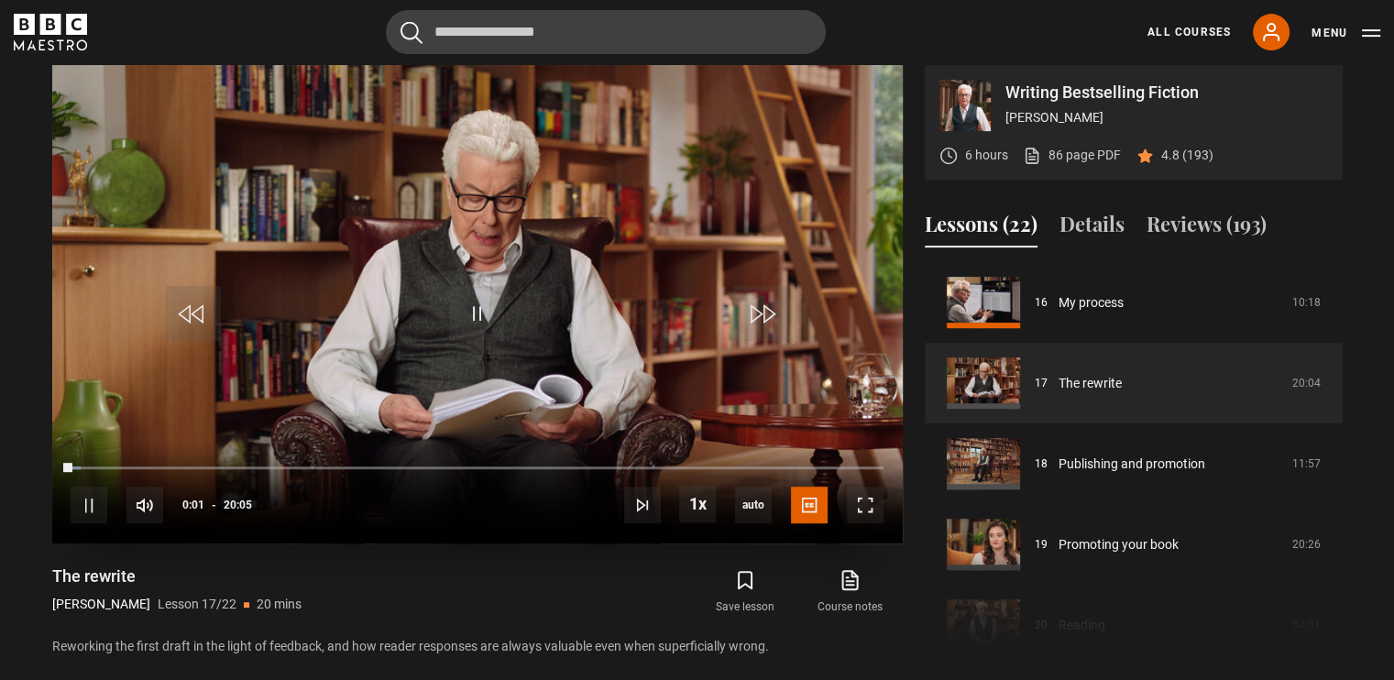
click at [423, 352] on video "Video Player" at bounding box center [477, 304] width 850 height 478
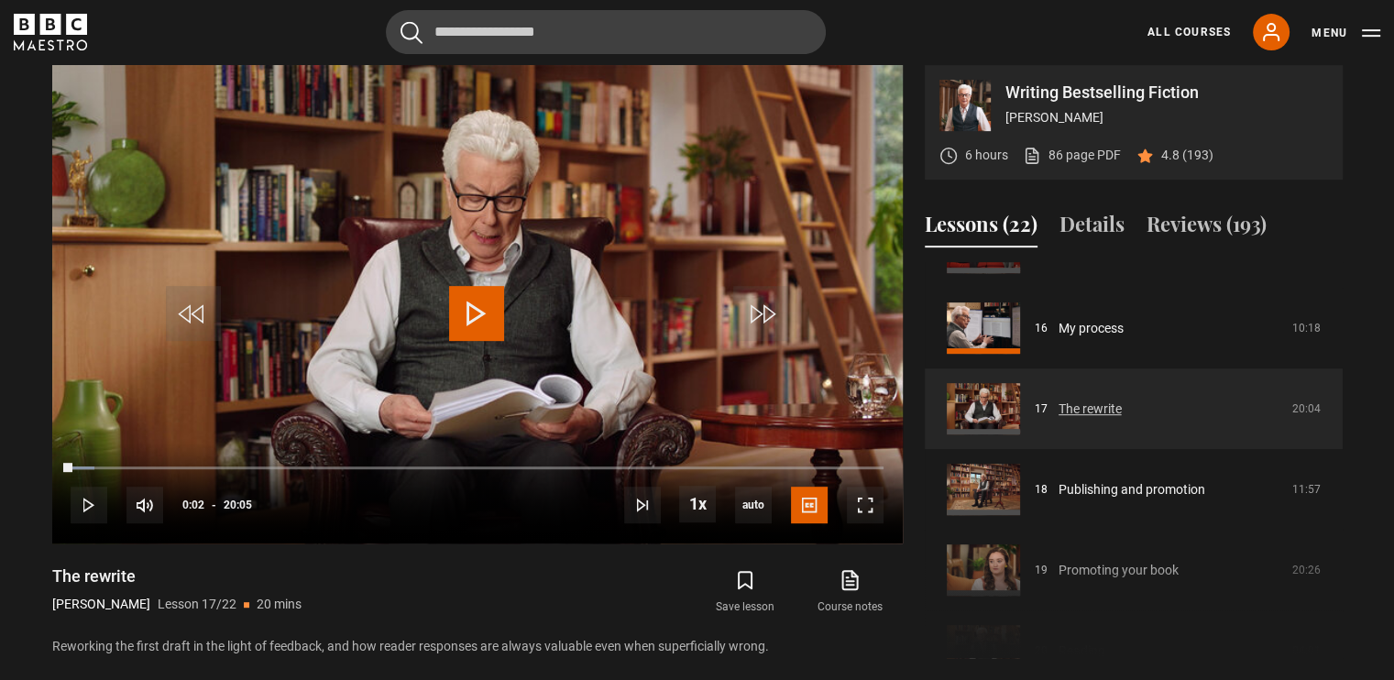
scroll to position [1266, 0]
